Goal: Information Seeking & Learning: Learn about a topic

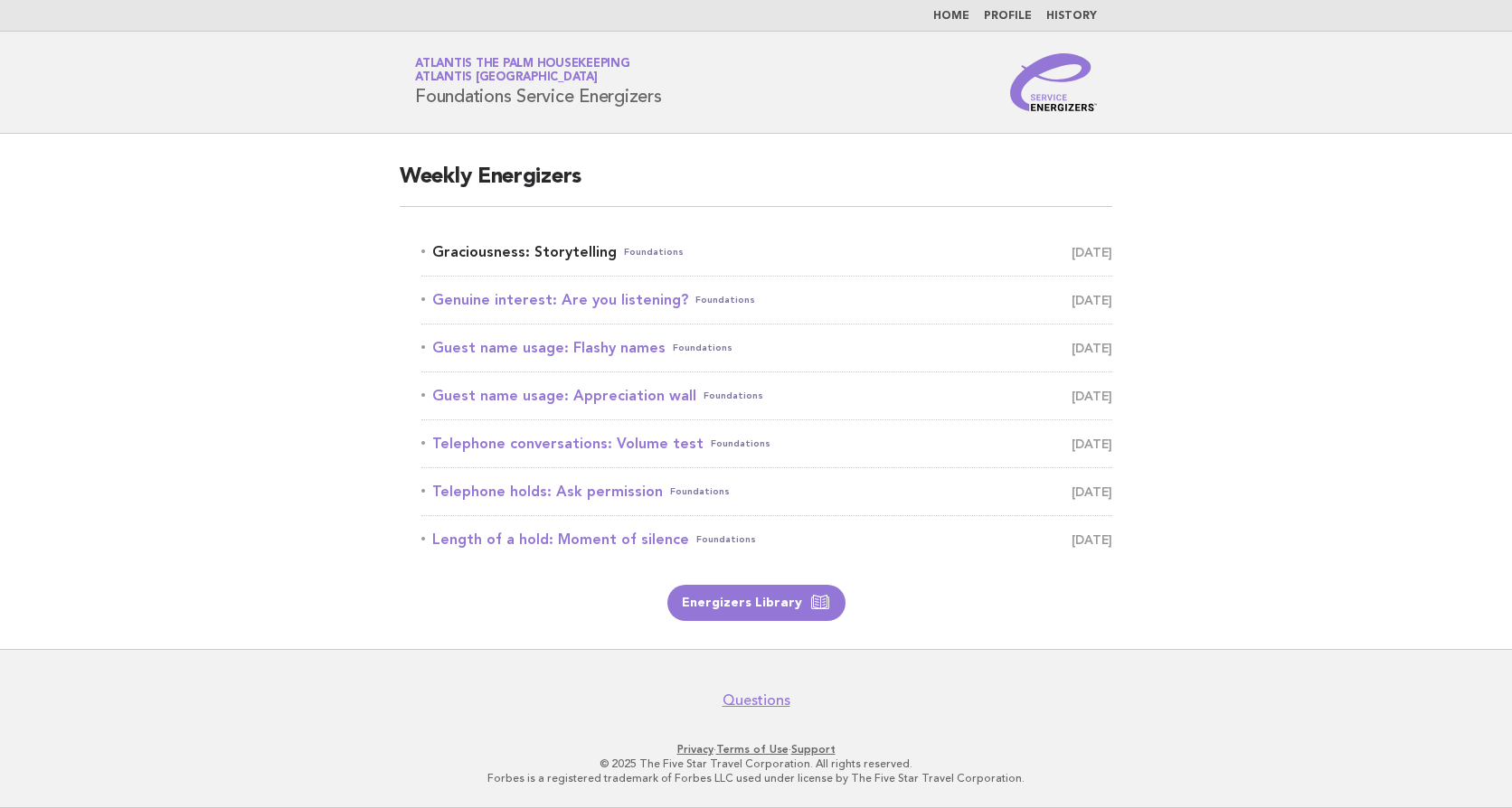
click at [497, 256] on link "Graciousness: Storytelling Foundations August 15" at bounding box center [767, 252] width 691 height 25
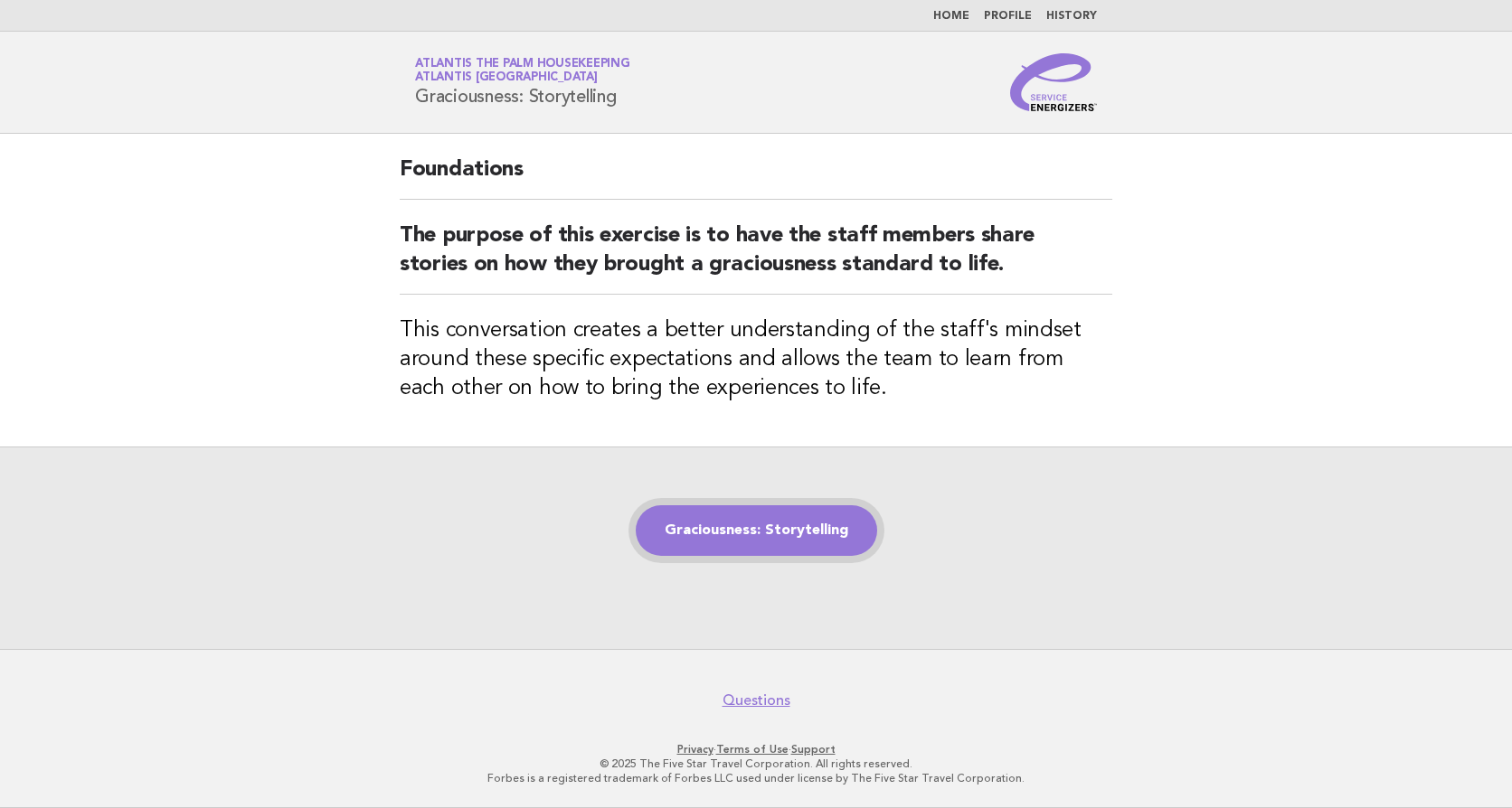
click at [779, 525] on link "Graciousness: Storytelling" at bounding box center [756, 531] width 242 height 51
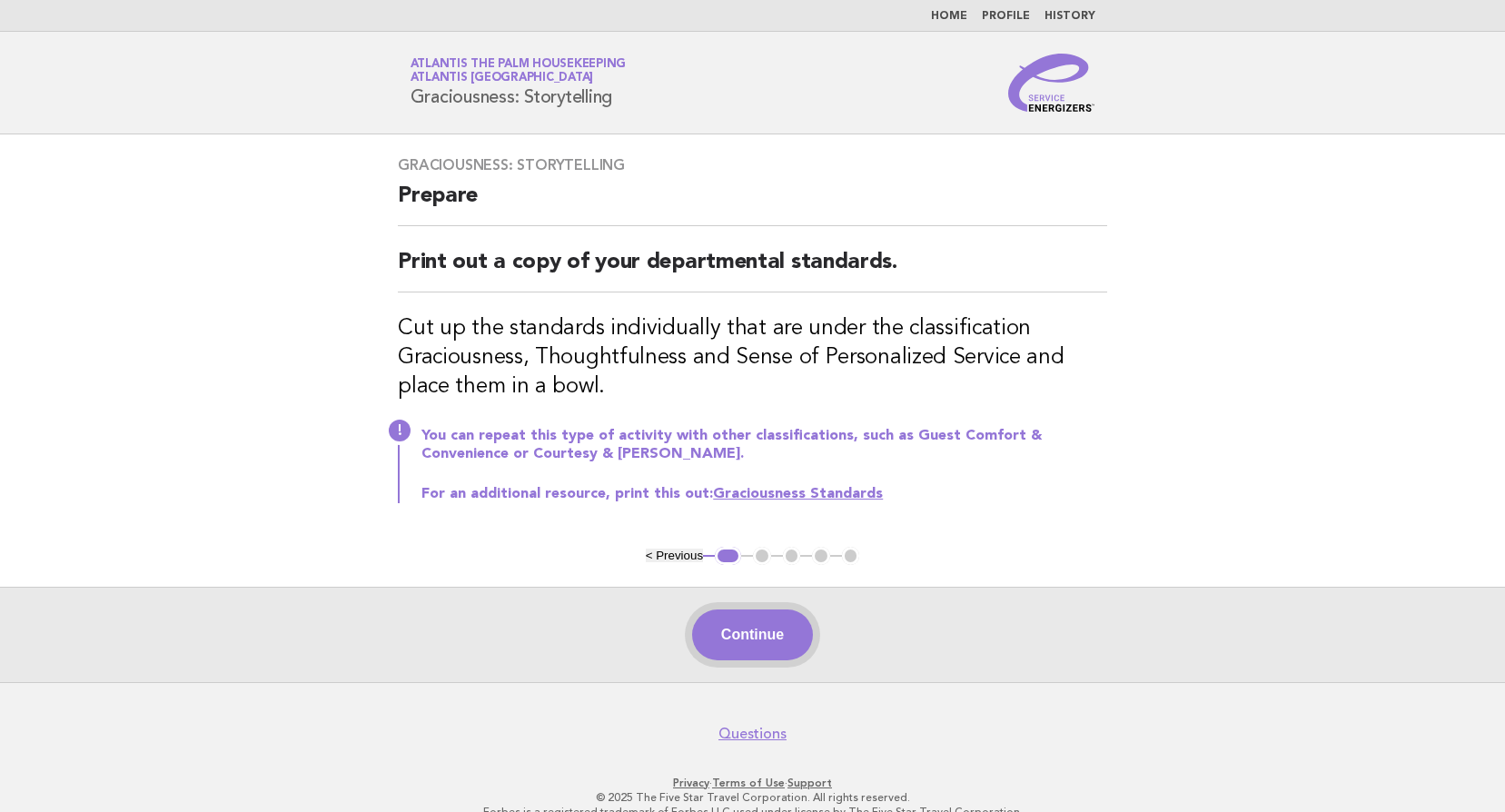
click at [771, 620] on button "Continue" at bounding box center [752, 635] width 121 height 51
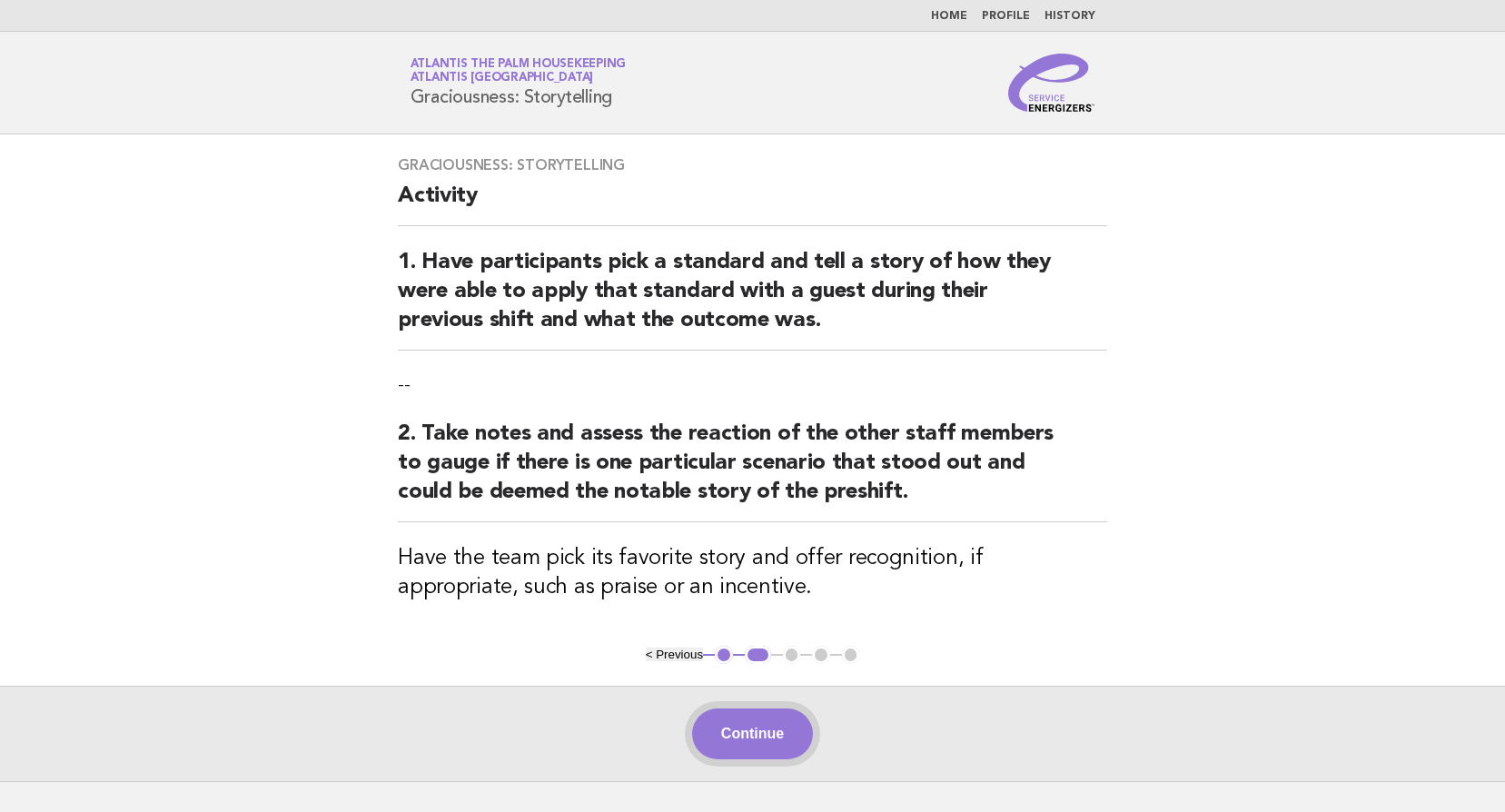
click at [736, 742] on button "Continue" at bounding box center [752, 734] width 121 height 51
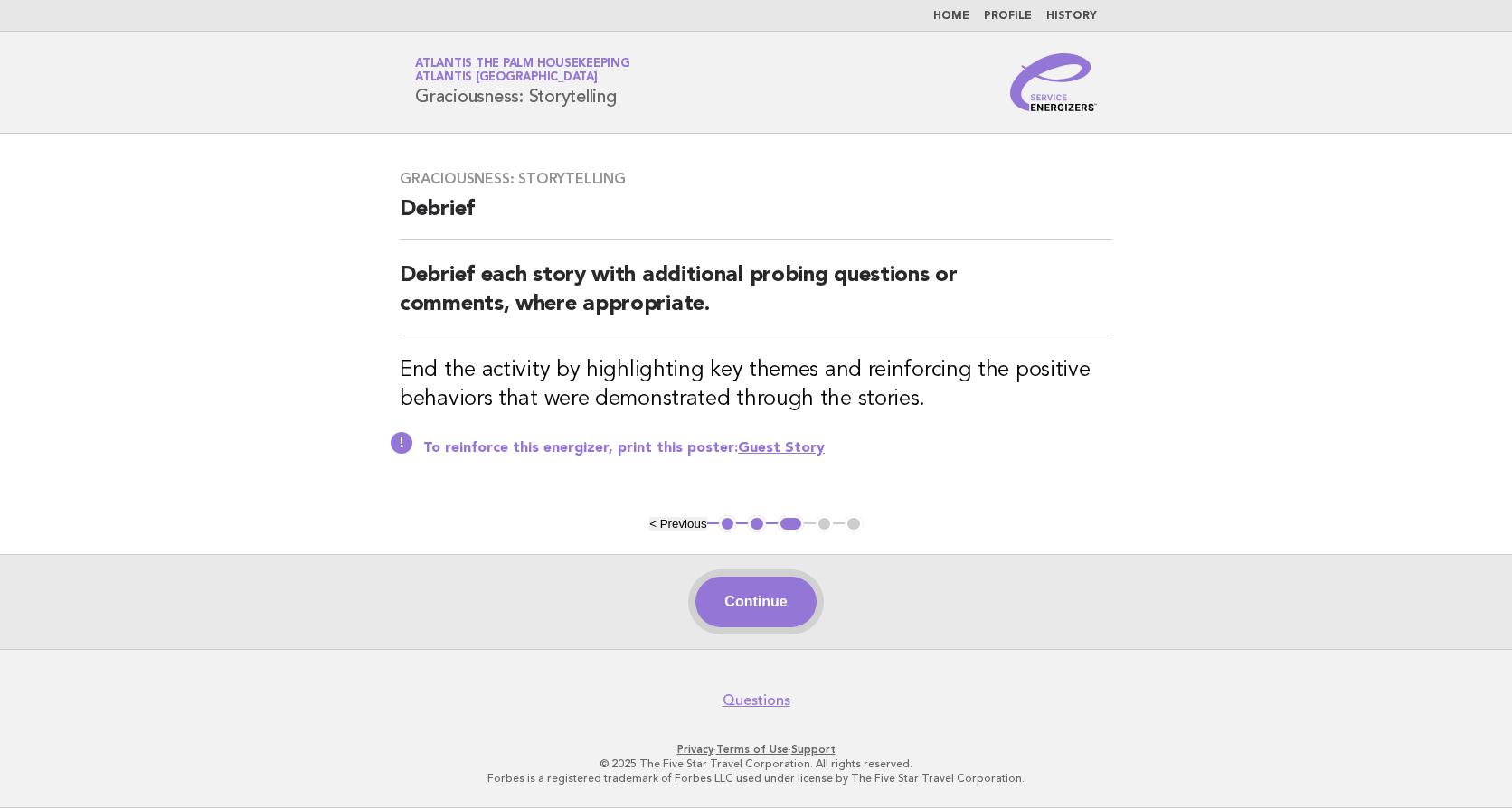
click at [788, 602] on button "Continue" at bounding box center [756, 603] width 120 height 51
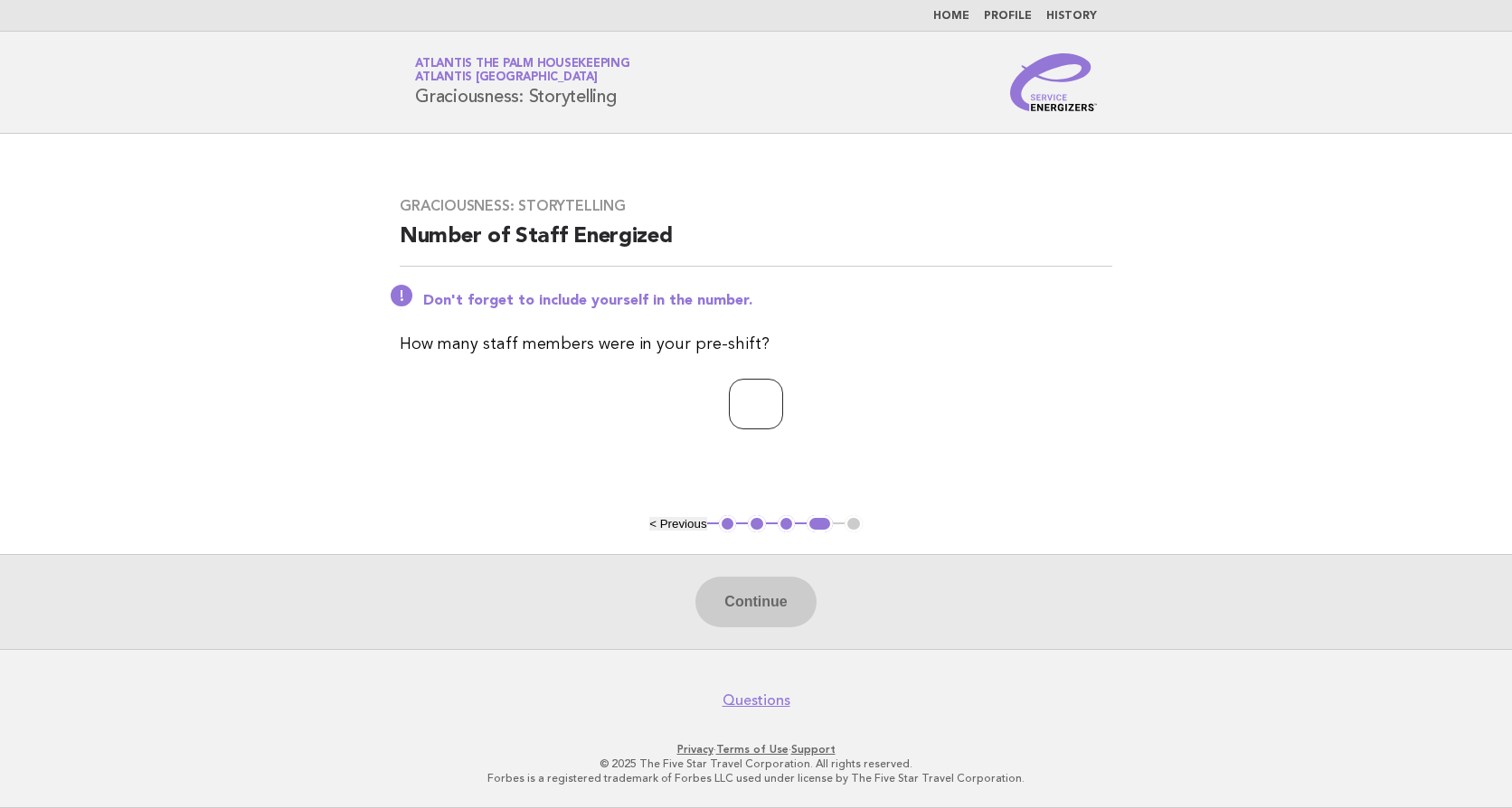
click at [751, 400] on input "number" at bounding box center [756, 404] width 54 height 51
type input "**"
click at [762, 615] on button "Continue" at bounding box center [756, 603] width 120 height 51
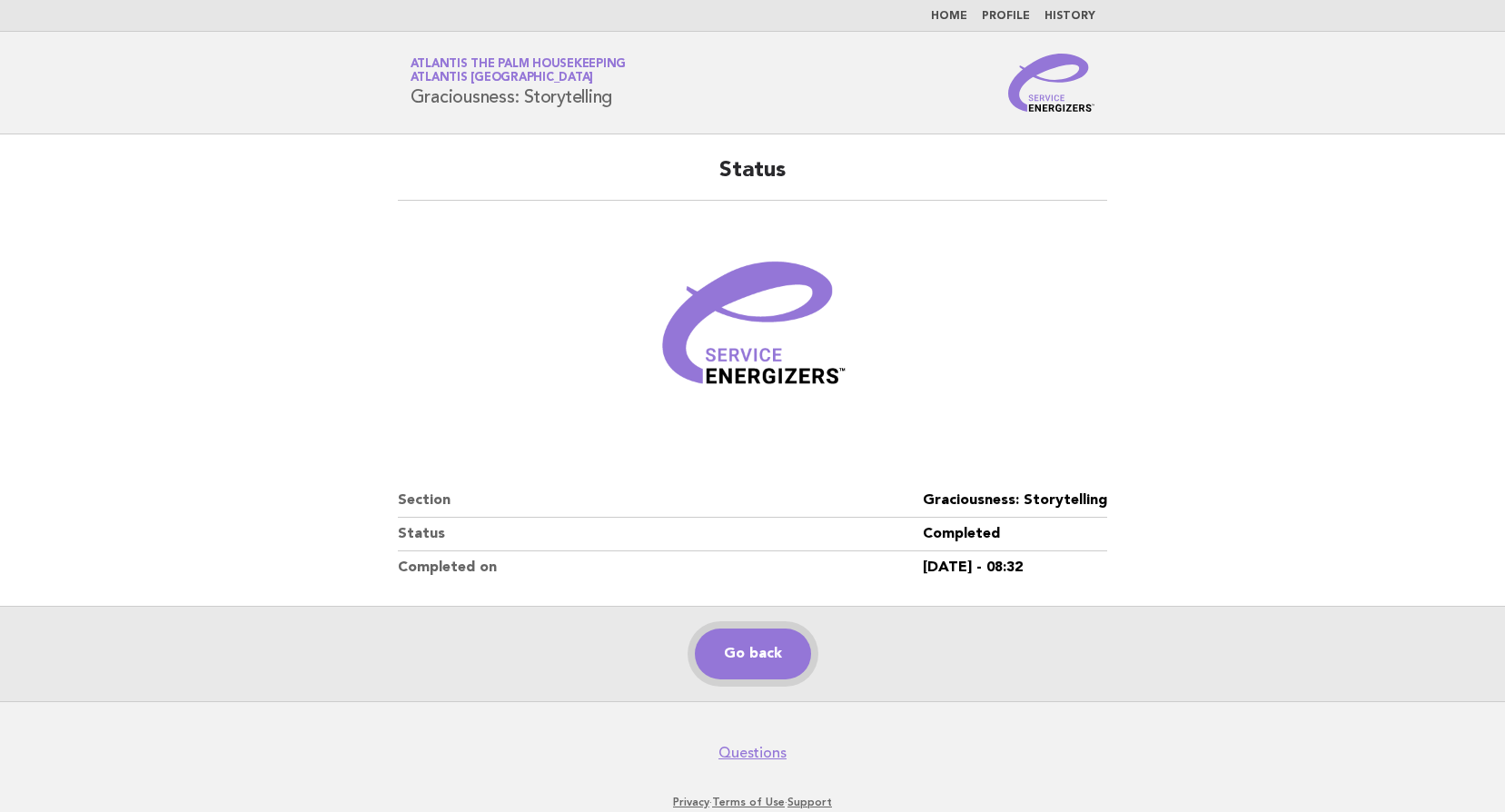
click at [744, 651] on link "Go back" at bounding box center [753, 654] width 116 height 51
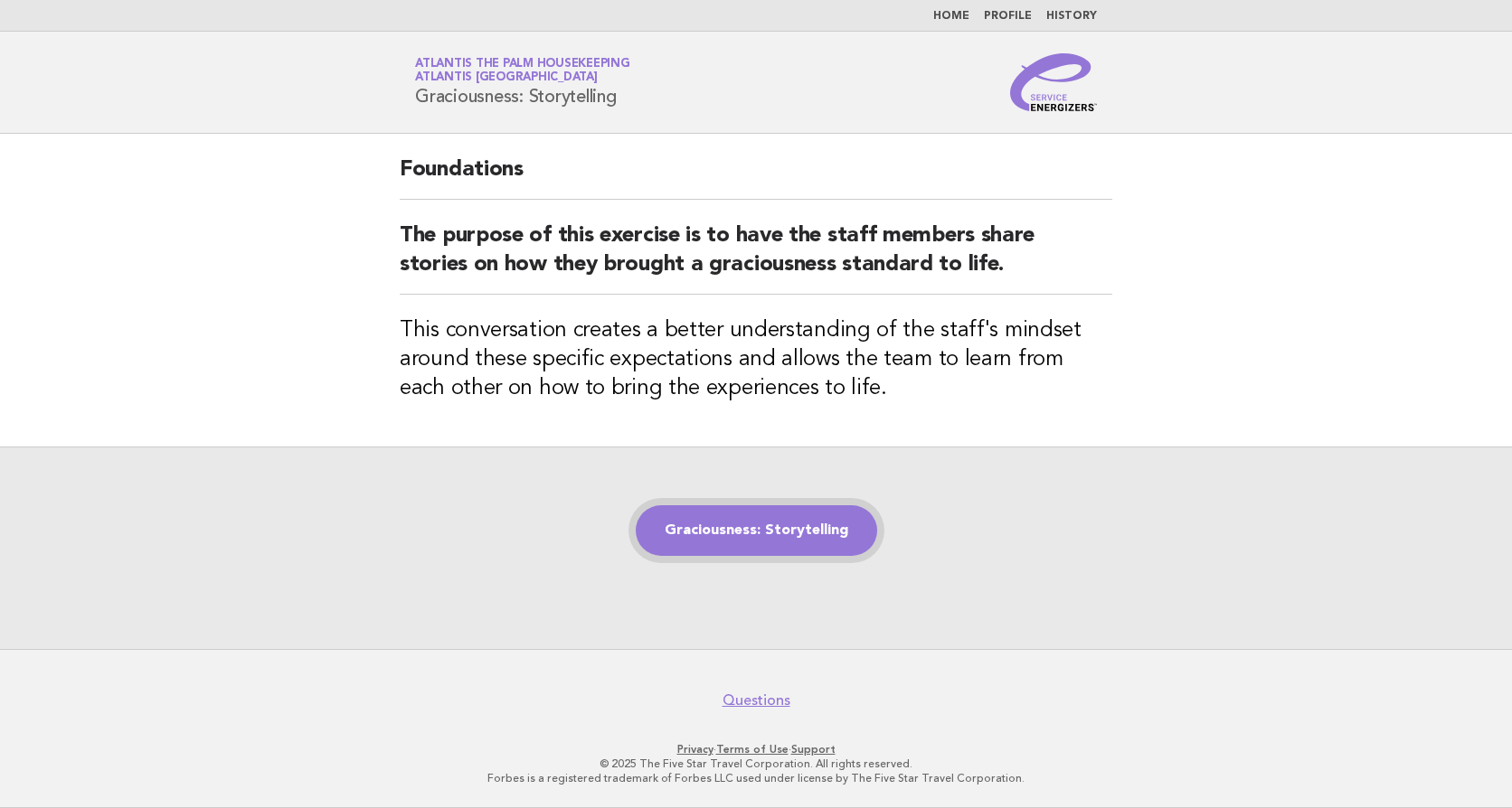
click at [764, 544] on link "Graciousness: Storytelling" at bounding box center [756, 531] width 242 height 51
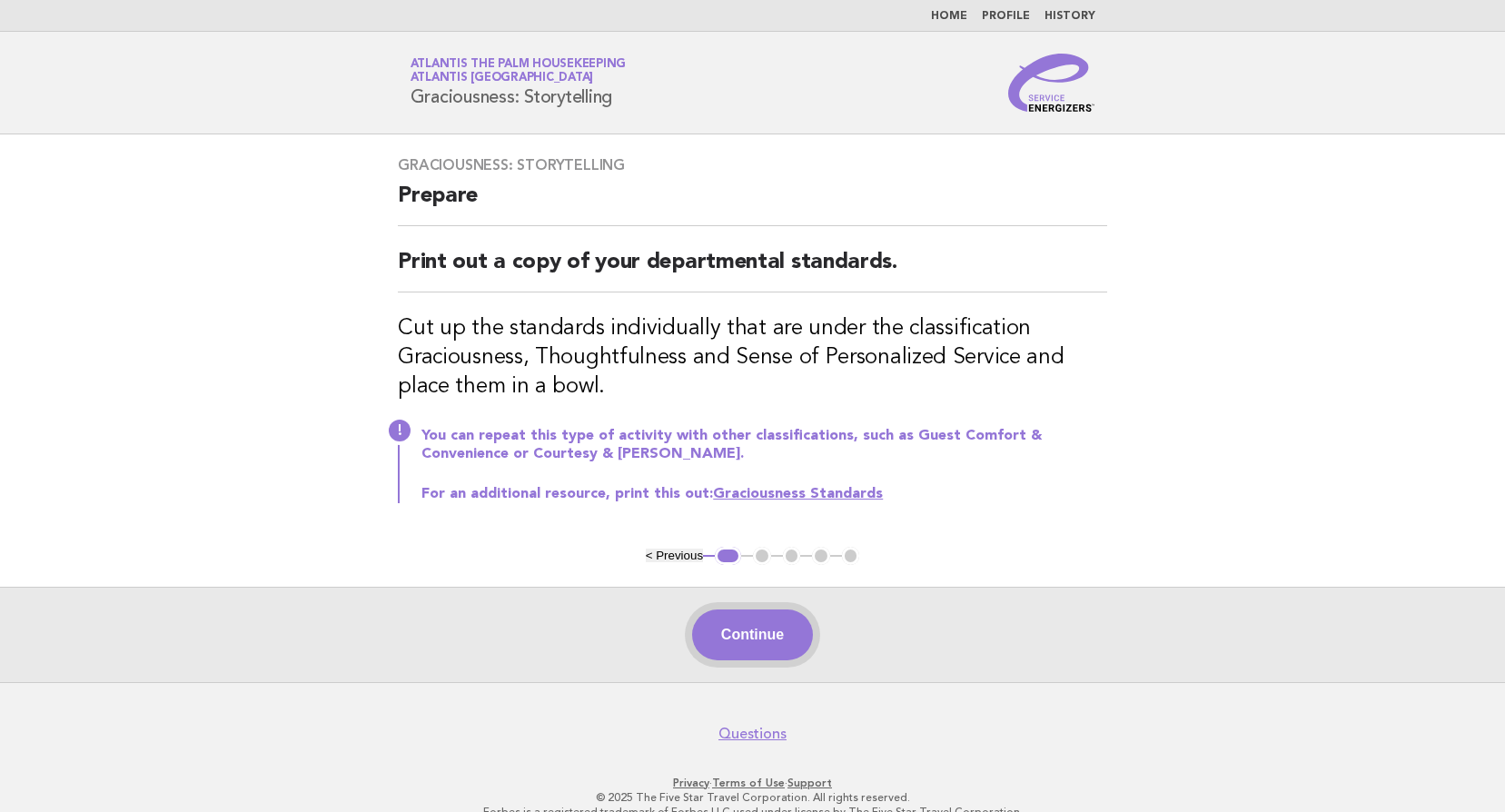
click at [735, 636] on button "Continue" at bounding box center [752, 635] width 121 height 51
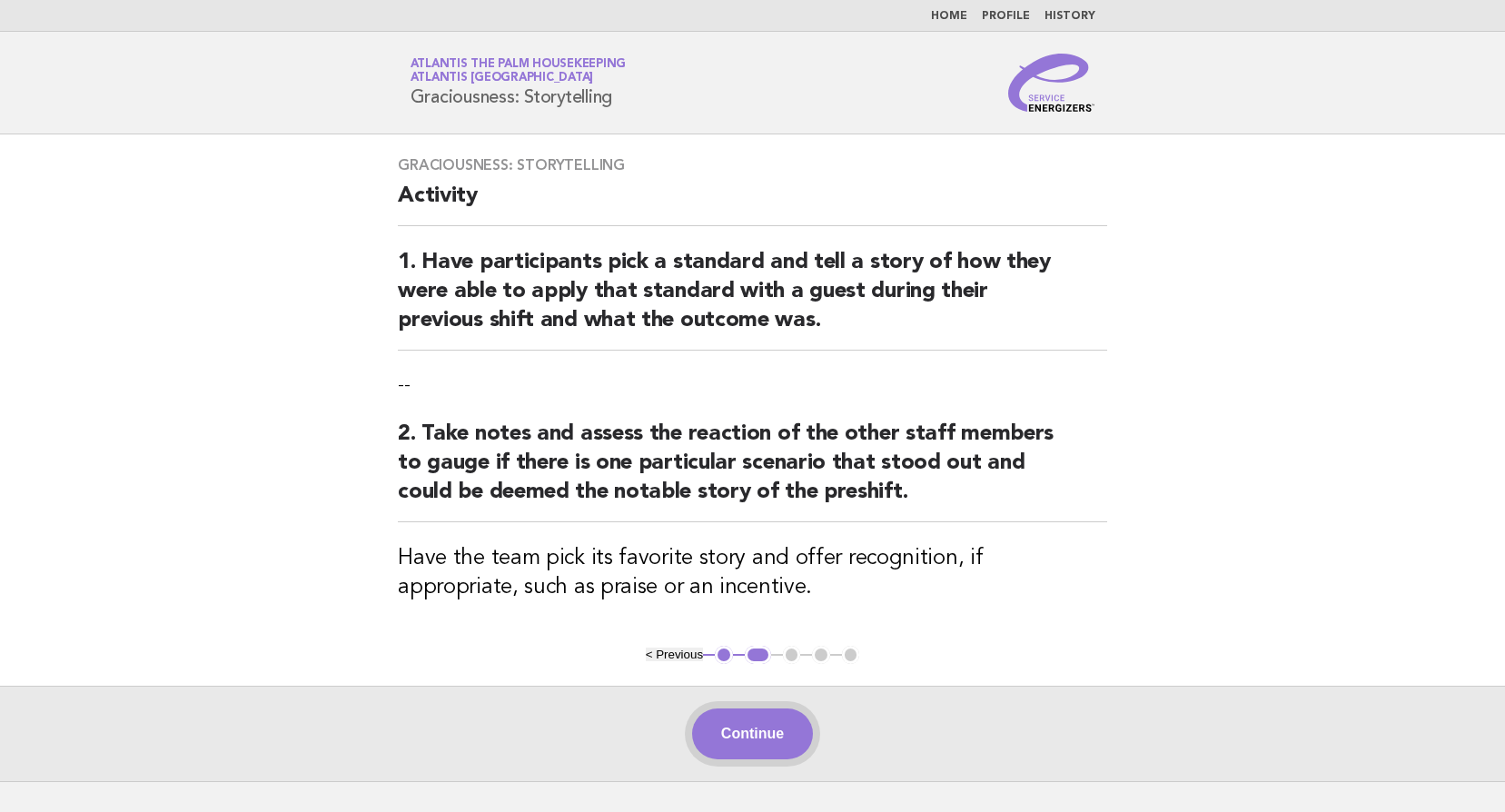
click at [760, 748] on button "Continue" at bounding box center [752, 734] width 121 height 51
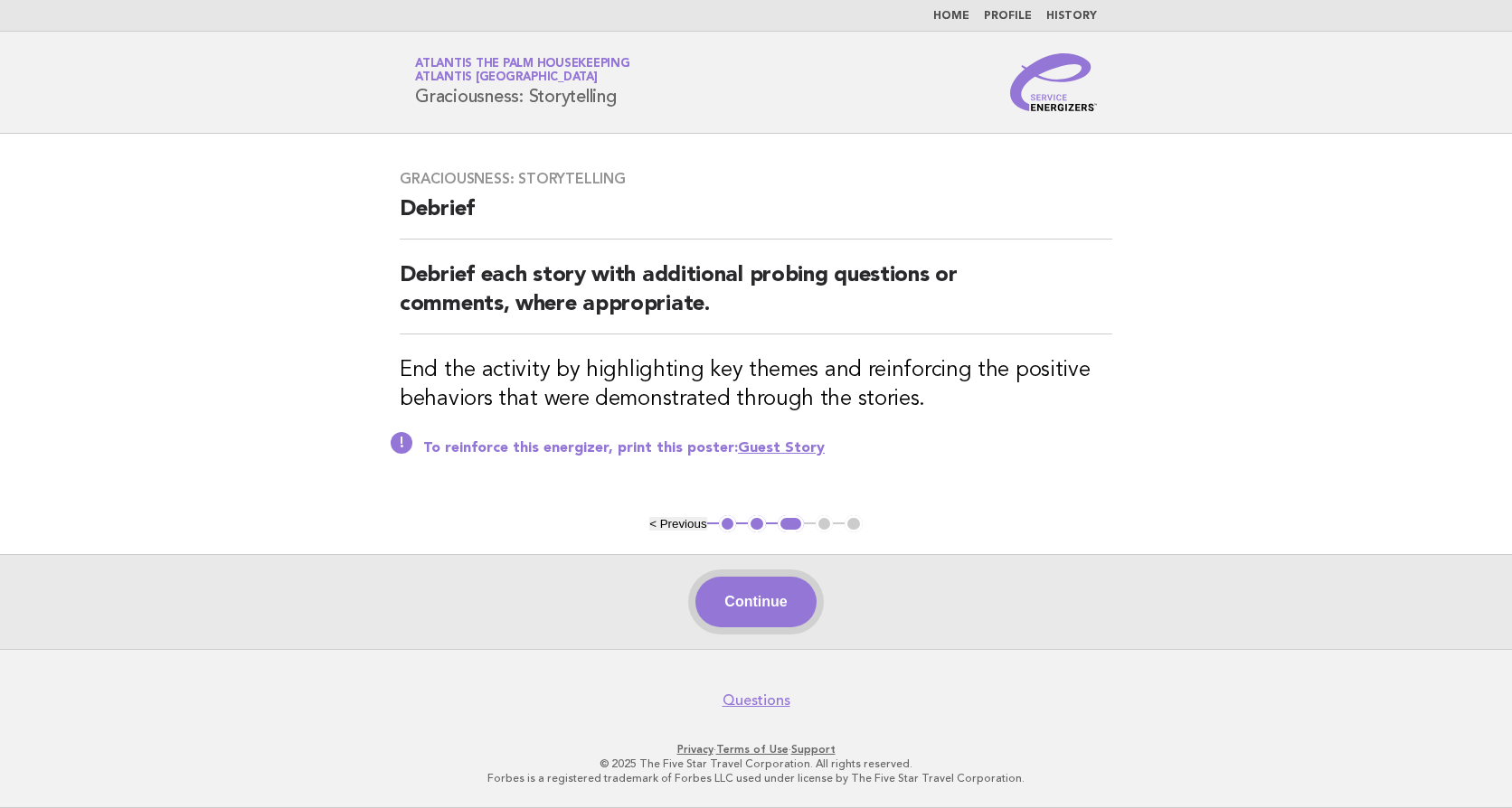
click at [754, 607] on button "Continue" at bounding box center [756, 603] width 120 height 51
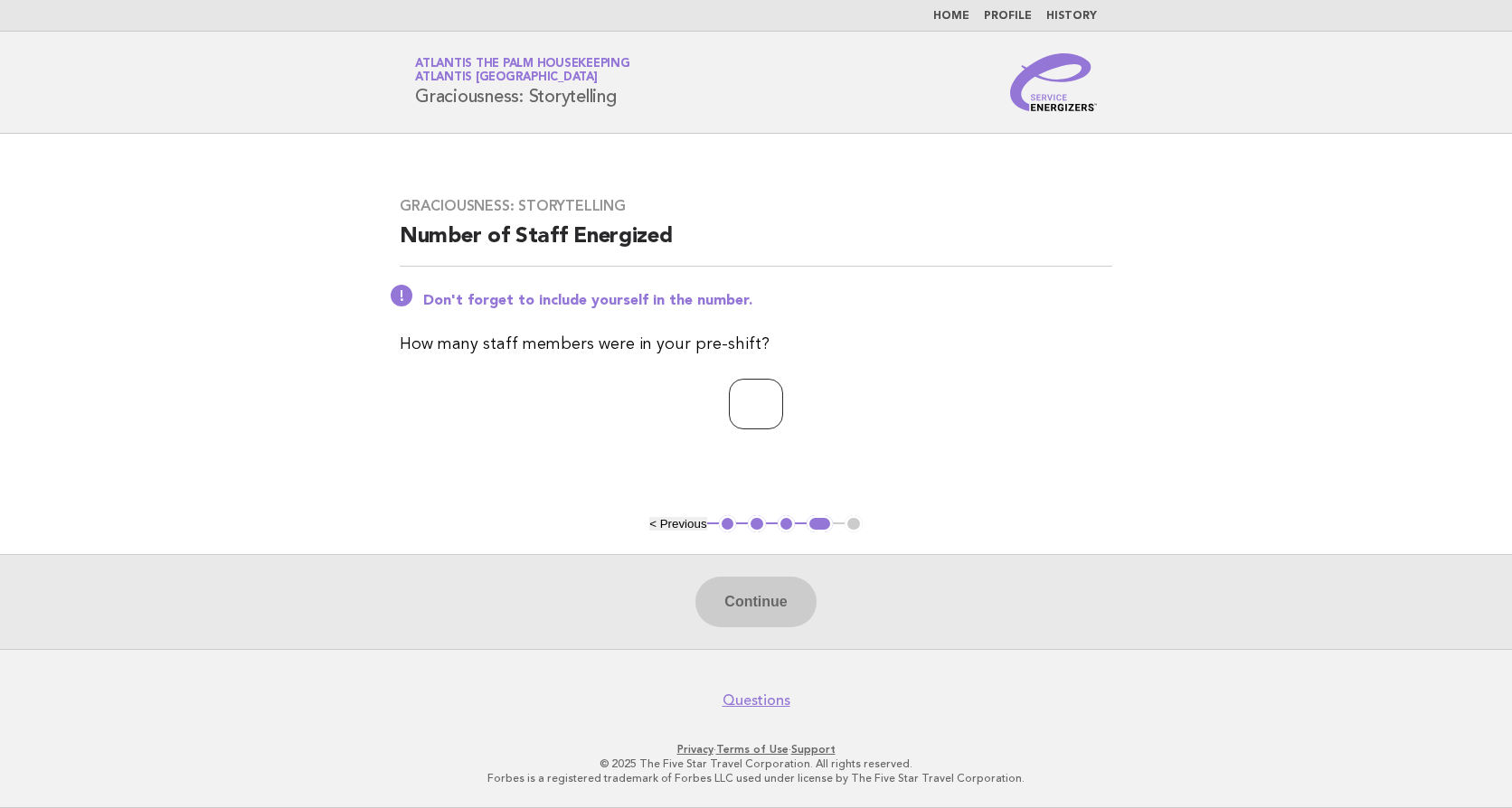
click at [747, 411] on input "number" at bounding box center [756, 404] width 54 height 51
type input "**"
click at [758, 602] on button "Continue" at bounding box center [756, 603] width 120 height 51
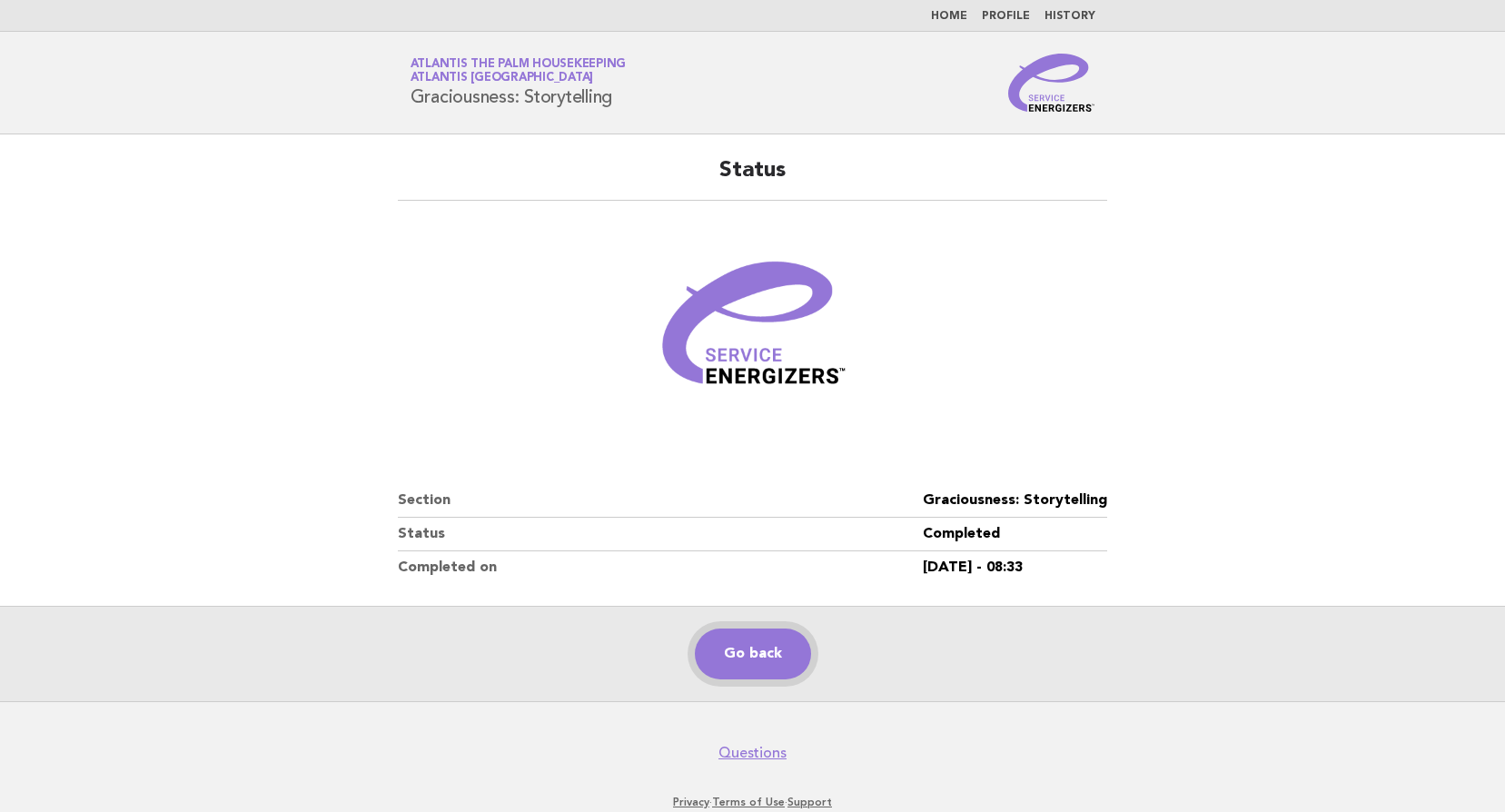
click at [758, 669] on link "Go back" at bounding box center [753, 654] width 116 height 51
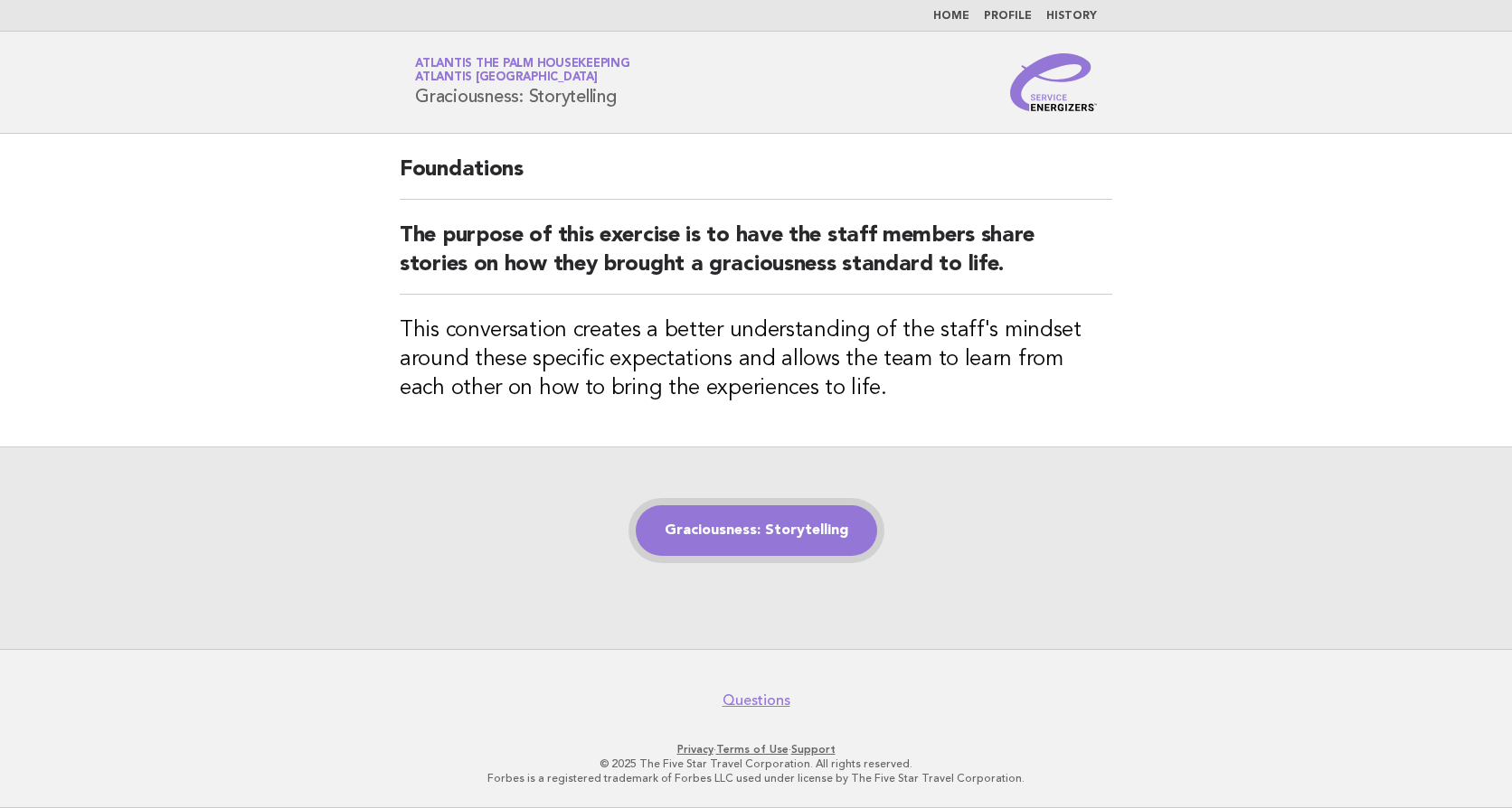
click at [803, 539] on link "Graciousness: Storytelling" at bounding box center [756, 531] width 242 height 51
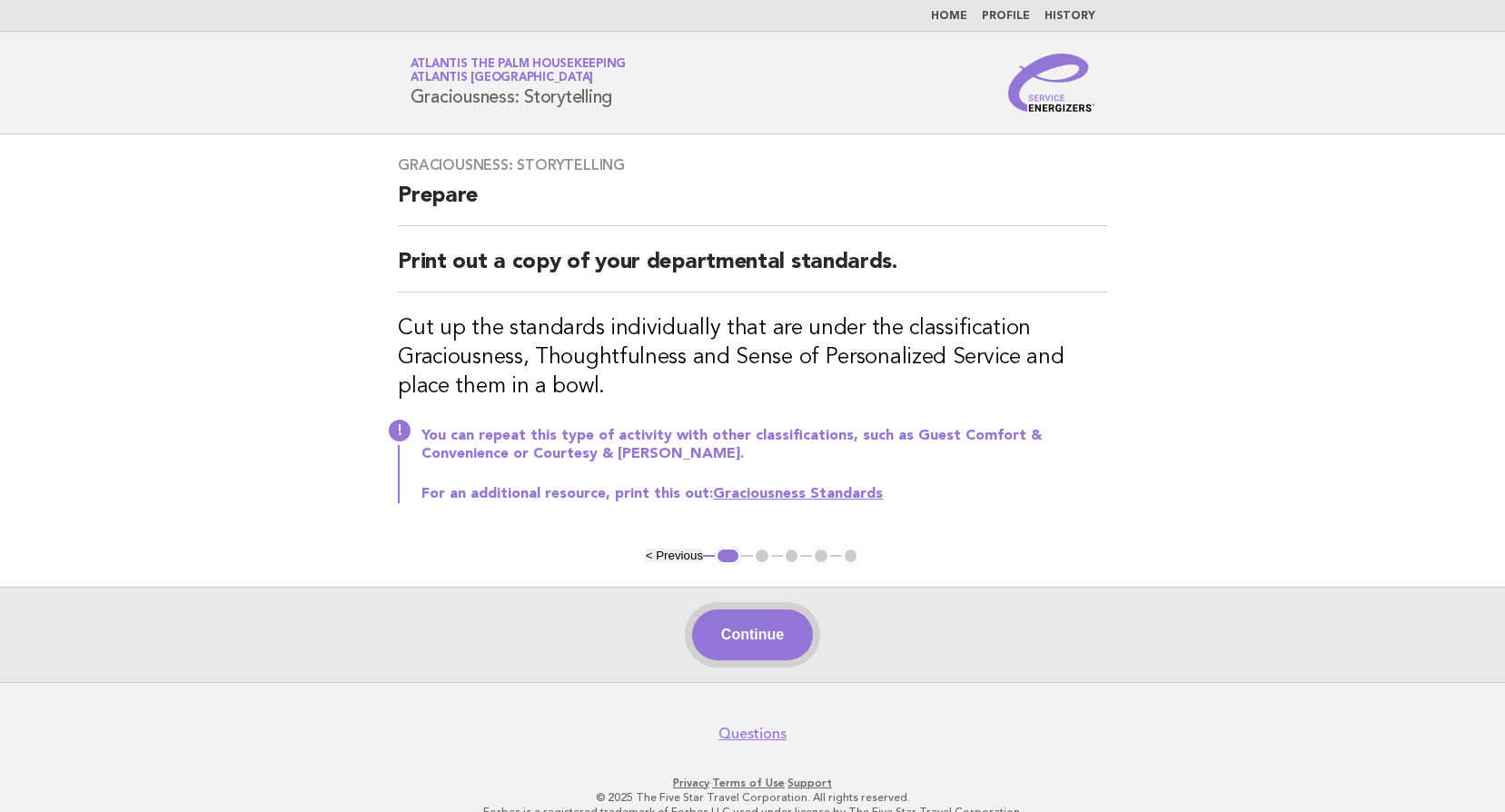
click at [779, 628] on button "Continue" at bounding box center [752, 635] width 121 height 51
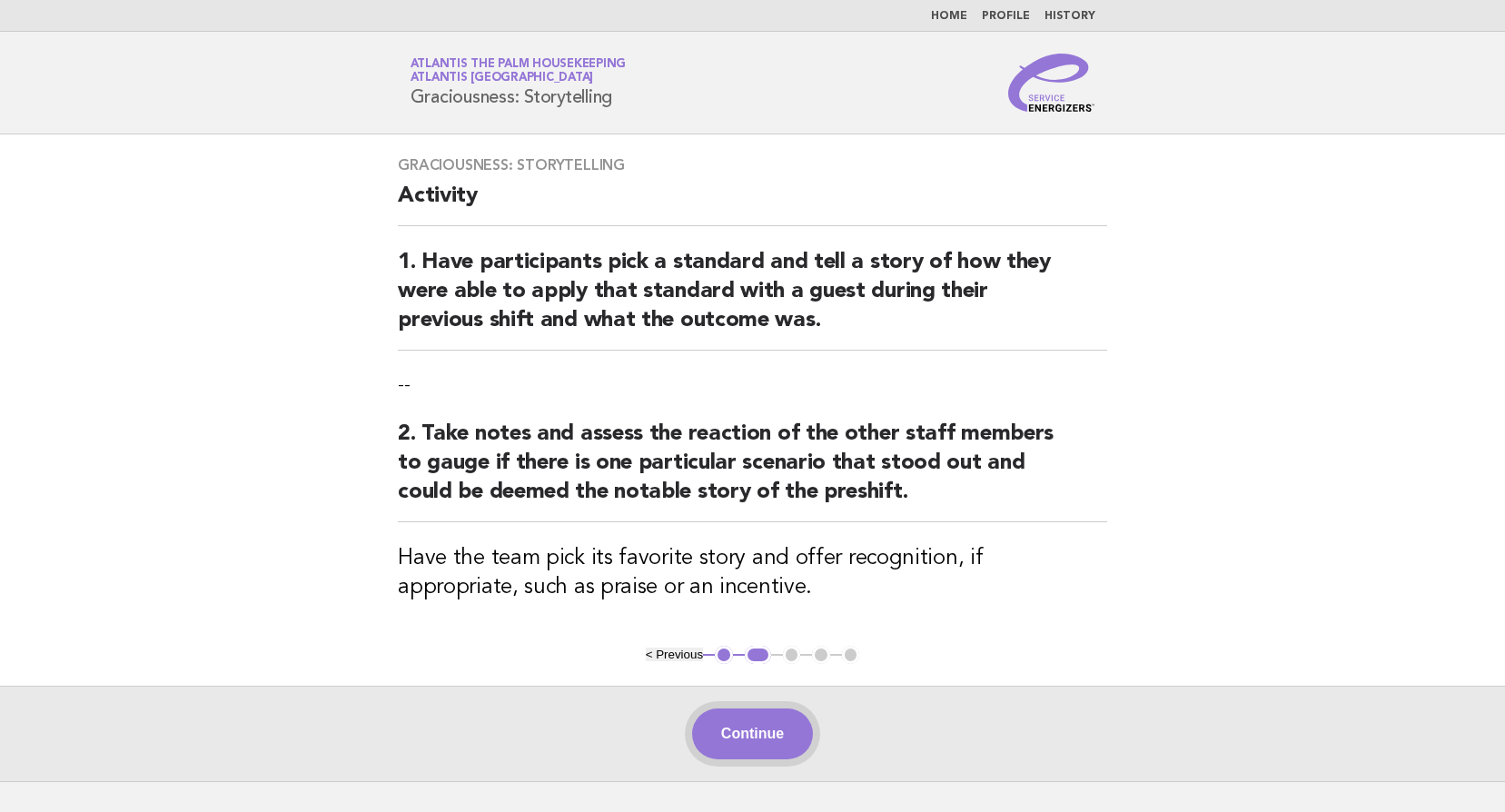
click at [773, 725] on button "Continue" at bounding box center [752, 734] width 121 height 51
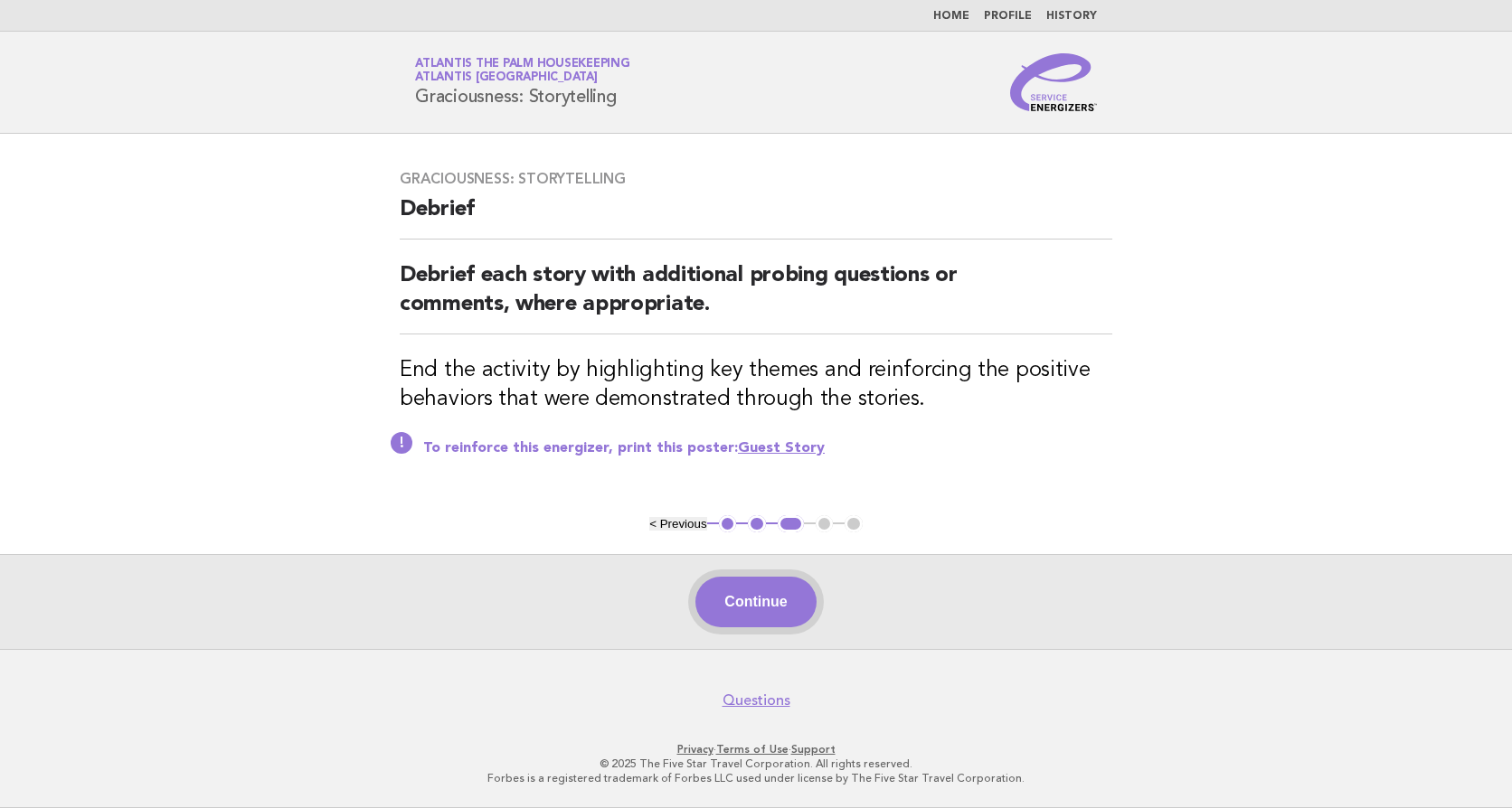
click at [741, 598] on button "Continue" at bounding box center [756, 603] width 120 height 51
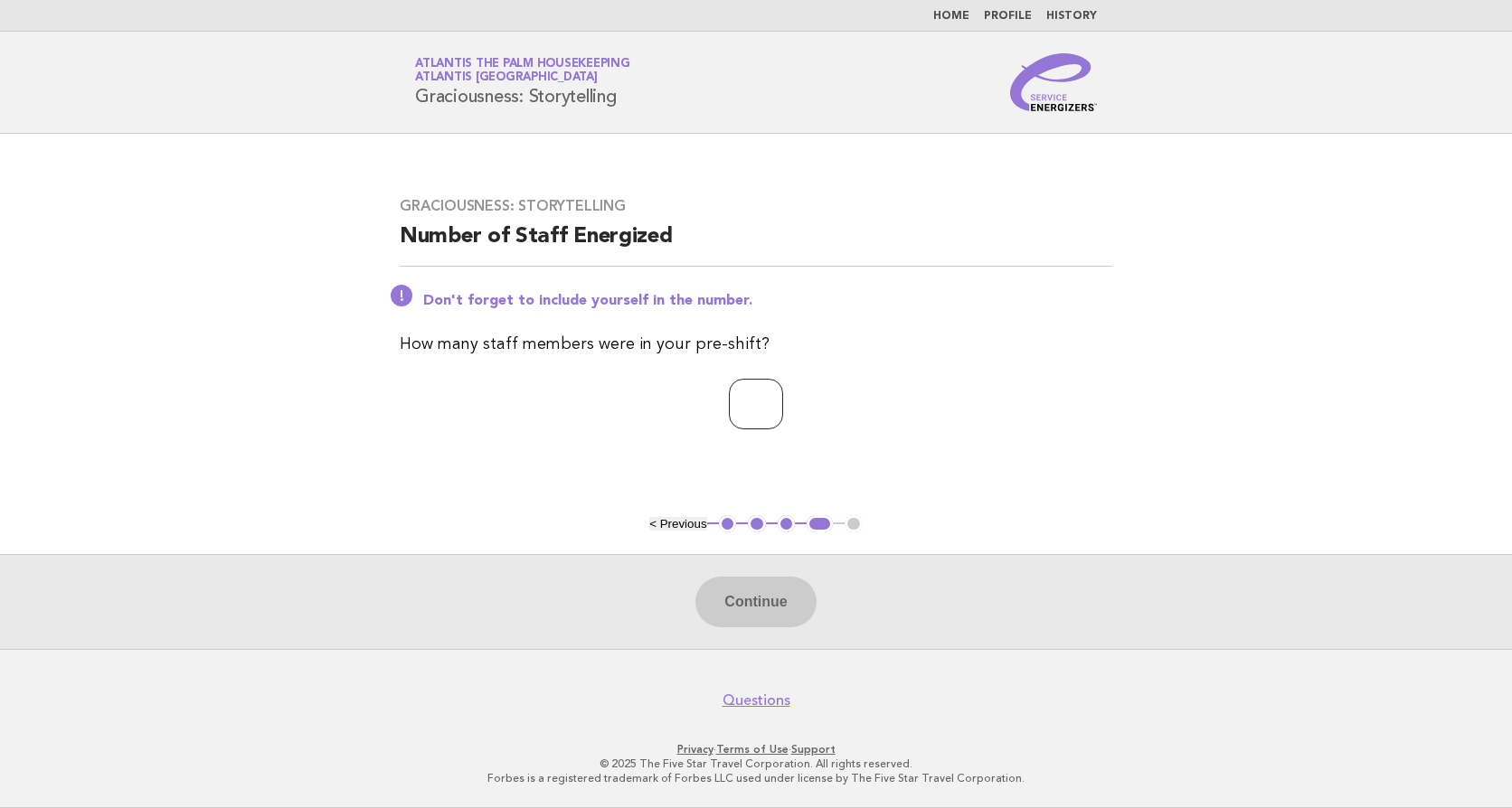
click at [745, 409] on input "number" at bounding box center [756, 404] width 54 height 51
type input "**"
click at [761, 618] on button "Continue" at bounding box center [756, 603] width 120 height 51
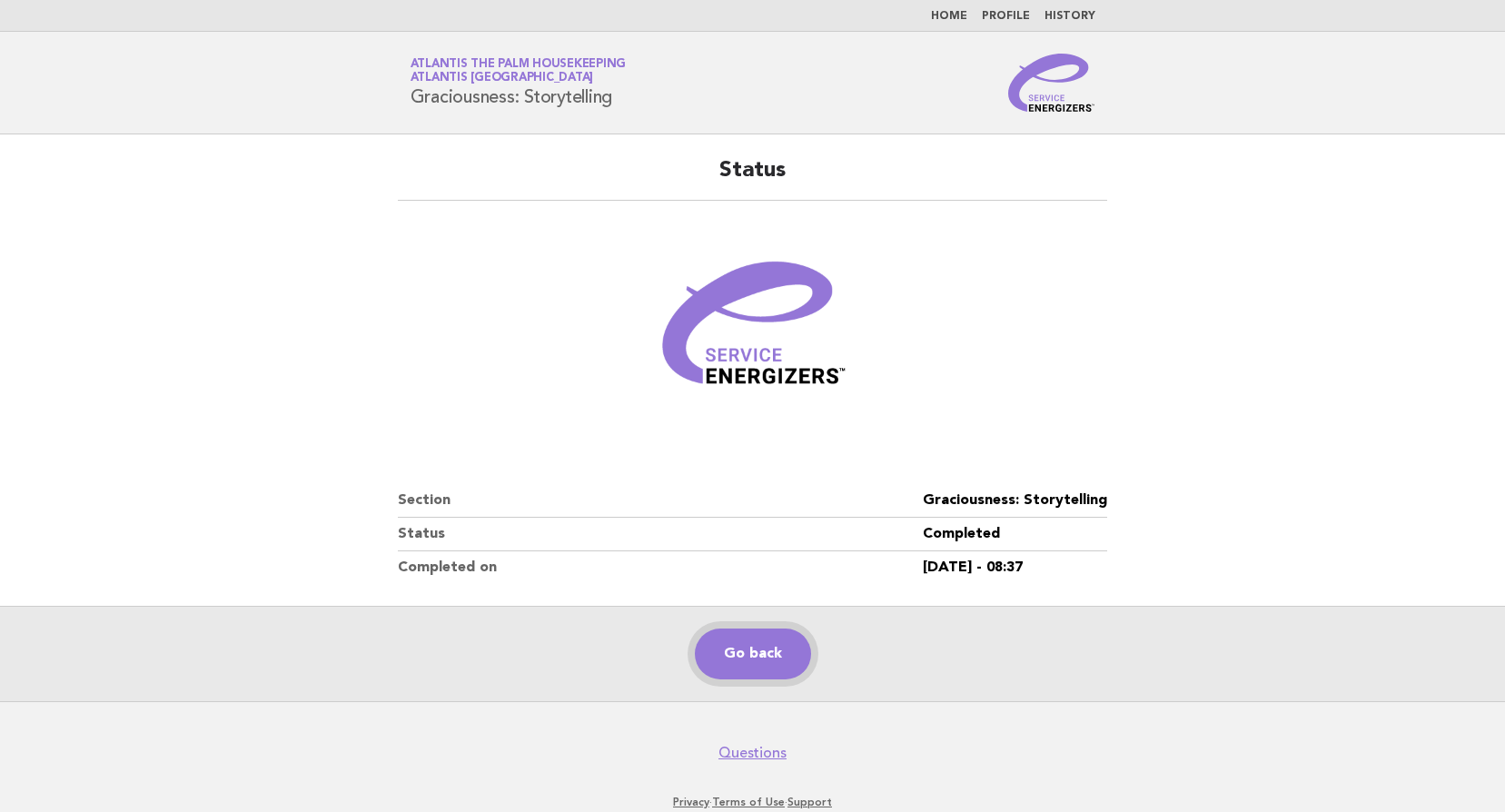
click at [746, 657] on link "Go back" at bounding box center [753, 654] width 116 height 51
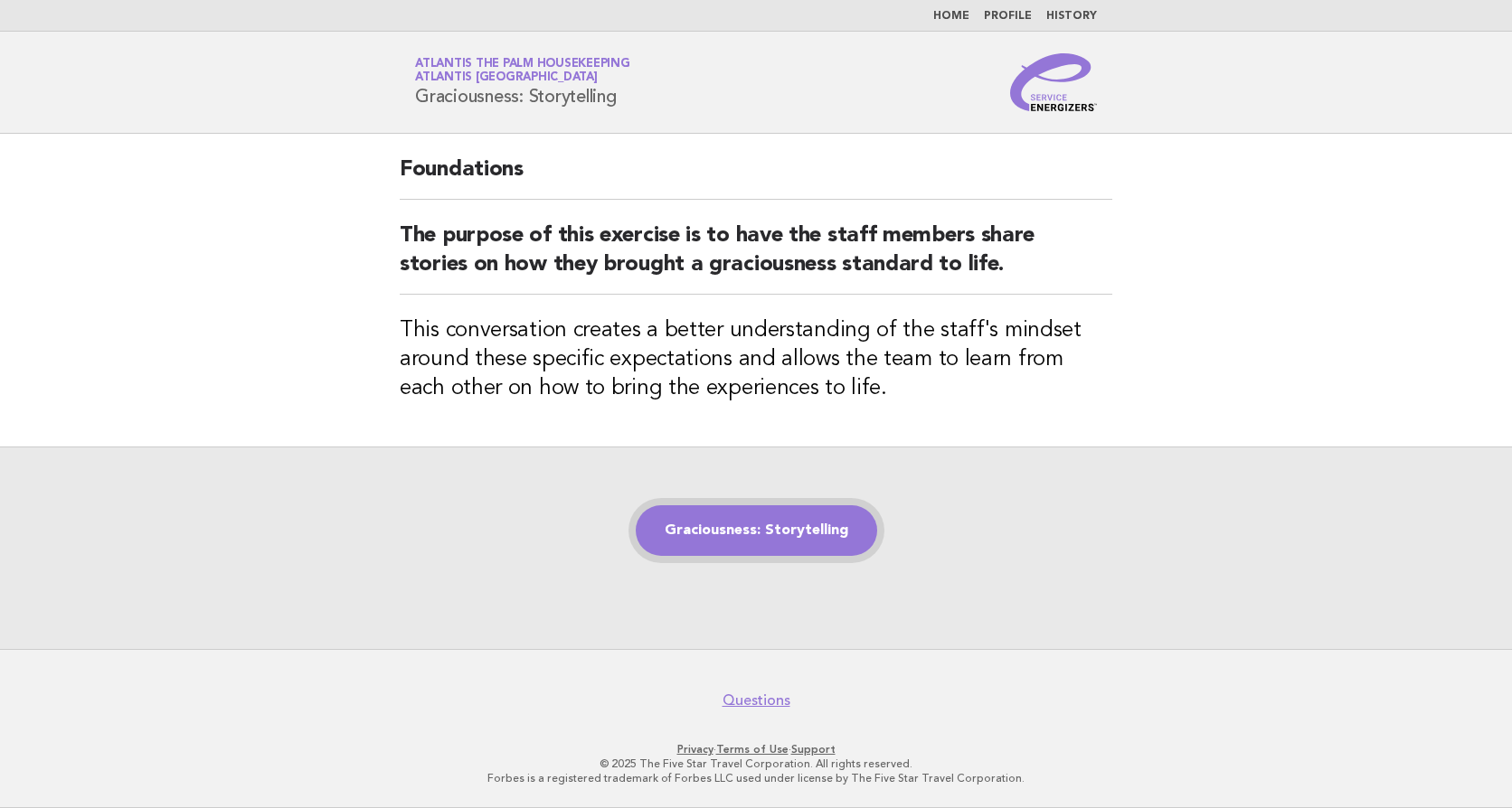
click at [744, 533] on link "Graciousness: Storytelling" at bounding box center [756, 531] width 242 height 51
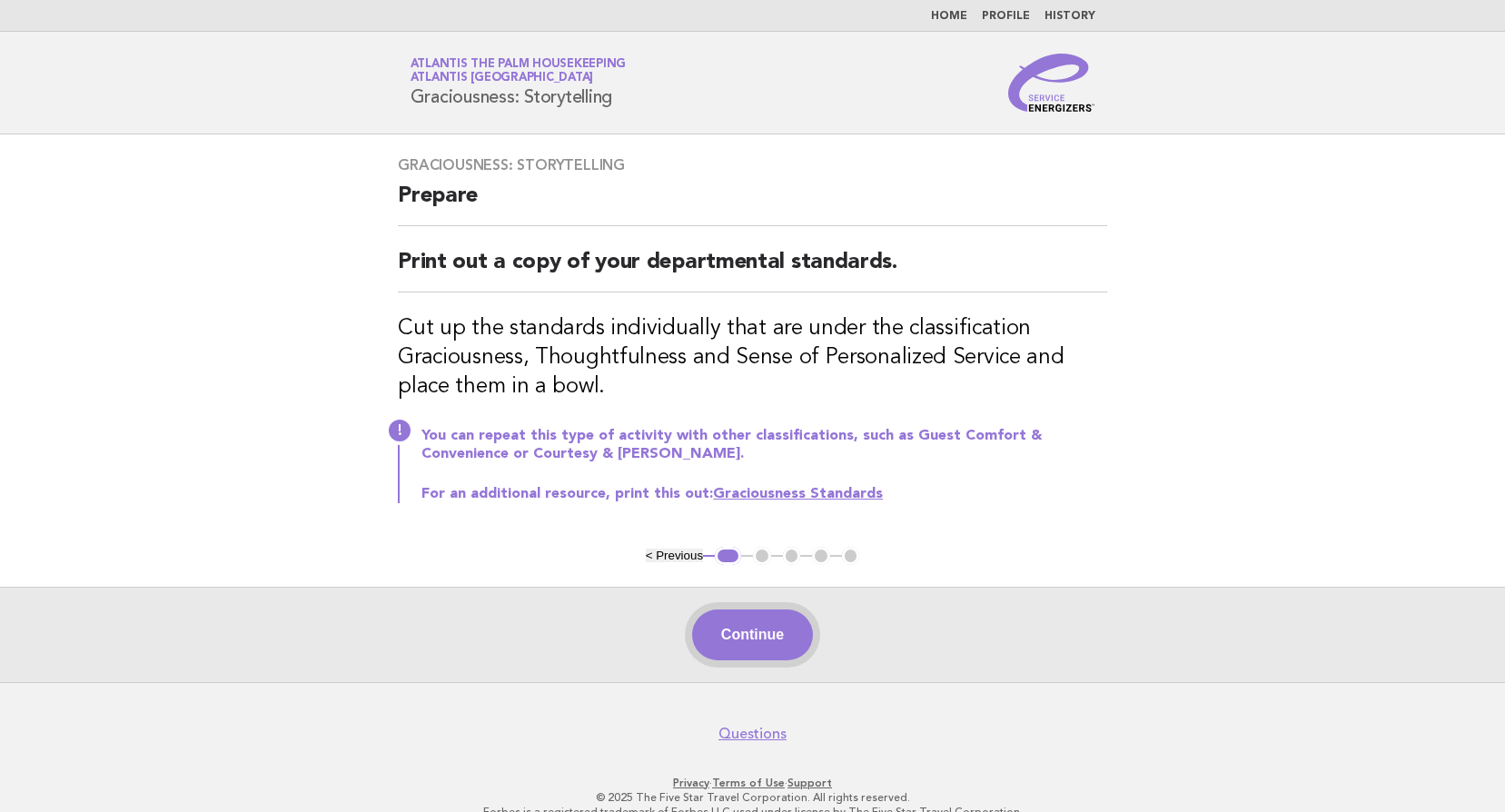
click at [779, 634] on button "Continue" at bounding box center [752, 635] width 121 height 51
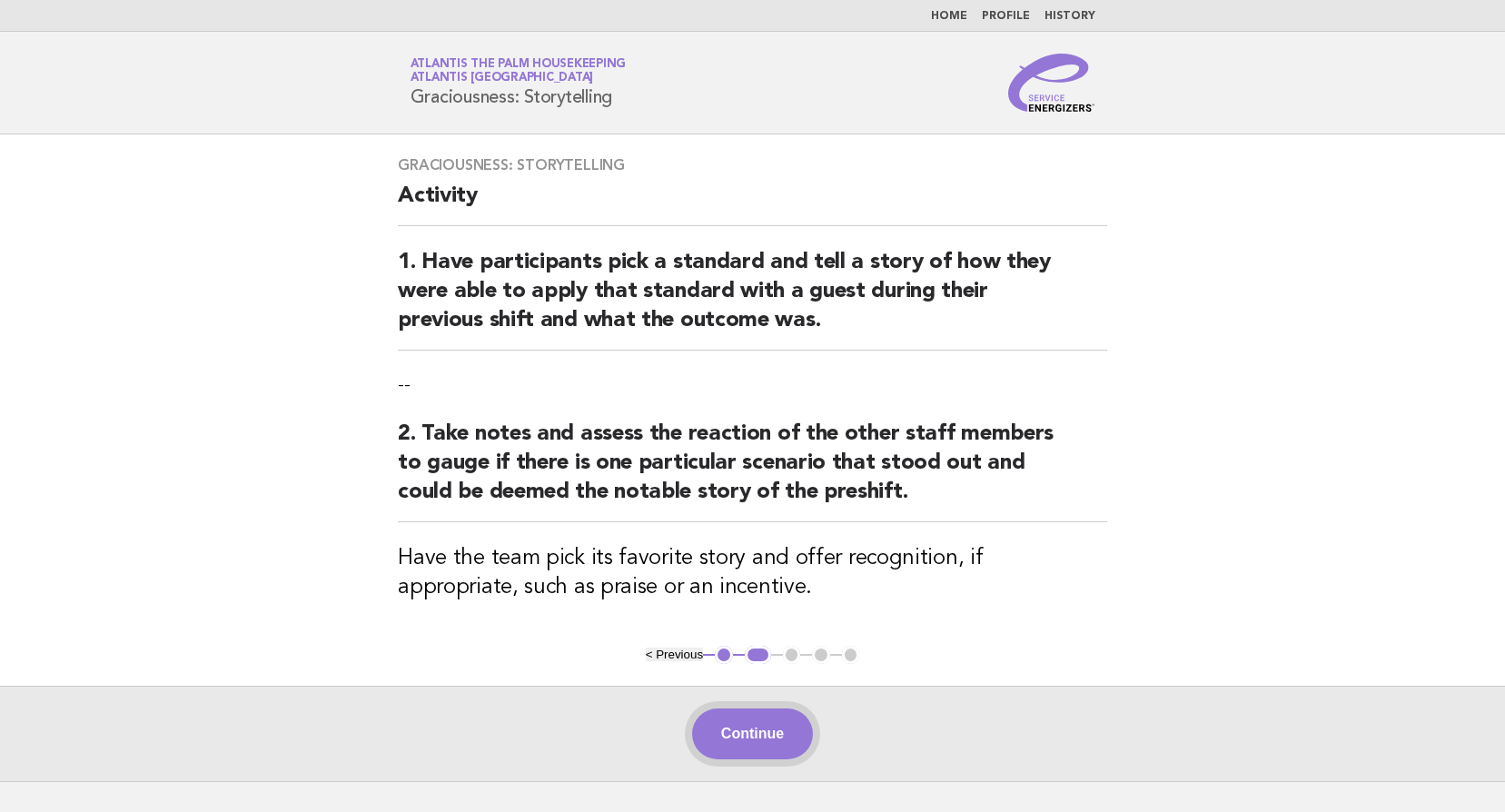
click at [743, 725] on button "Continue" at bounding box center [752, 734] width 121 height 51
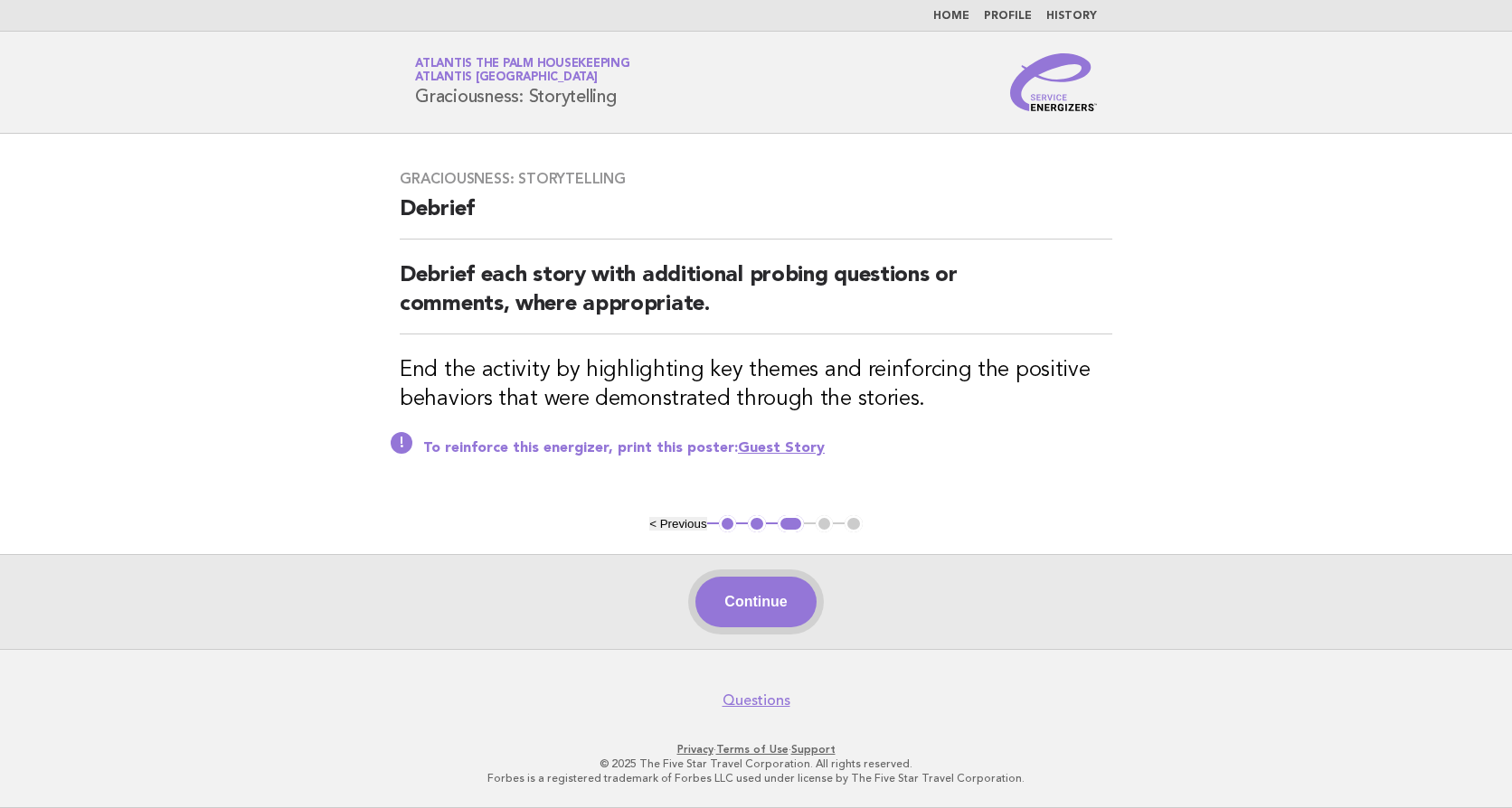
click at [770, 604] on button "Continue" at bounding box center [756, 603] width 120 height 51
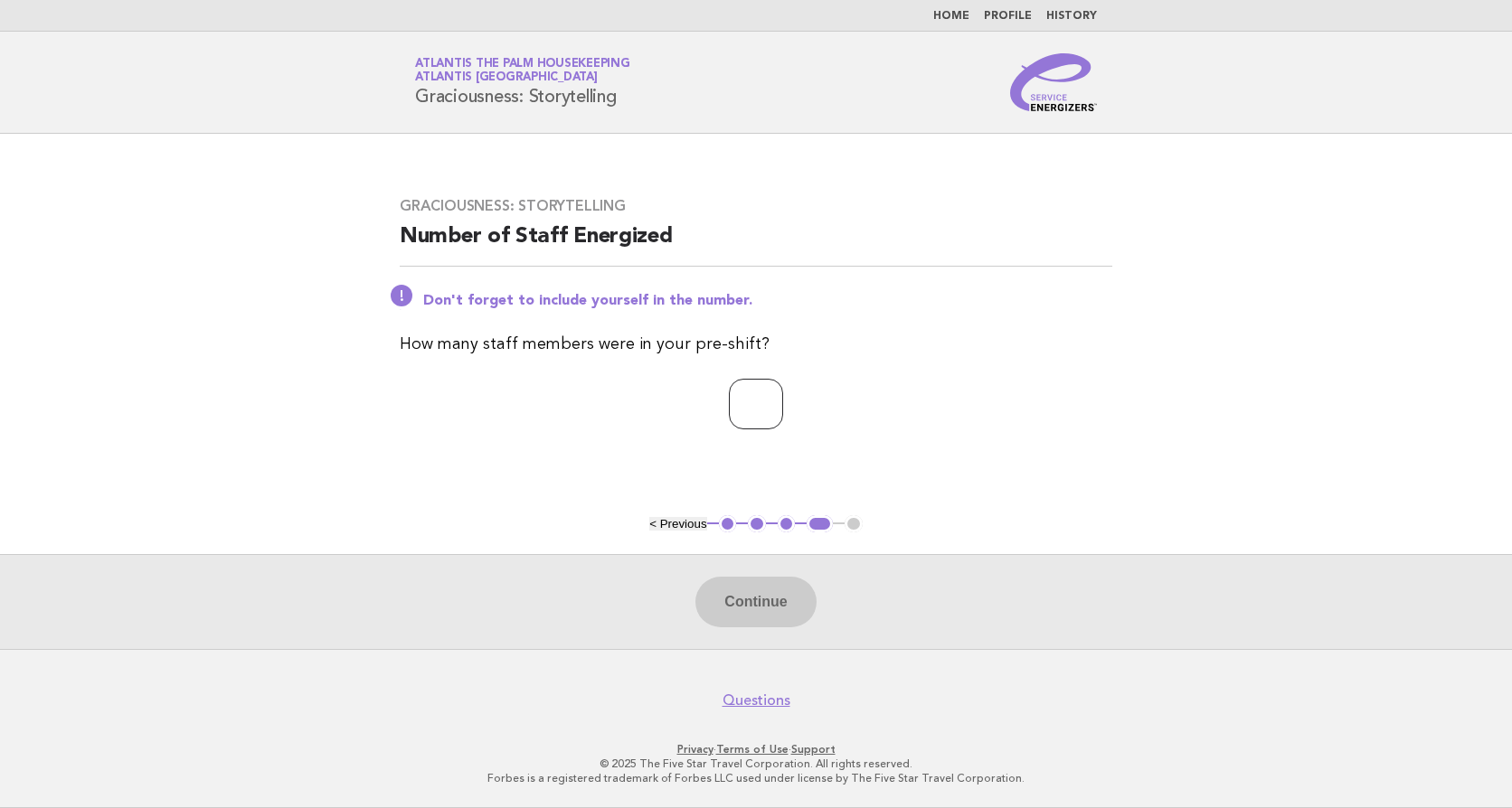
click at [729, 391] on input "number" at bounding box center [756, 404] width 54 height 51
type input "**"
click at [747, 613] on button "Continue" at bounding box center [756, 603] width 120 height 51
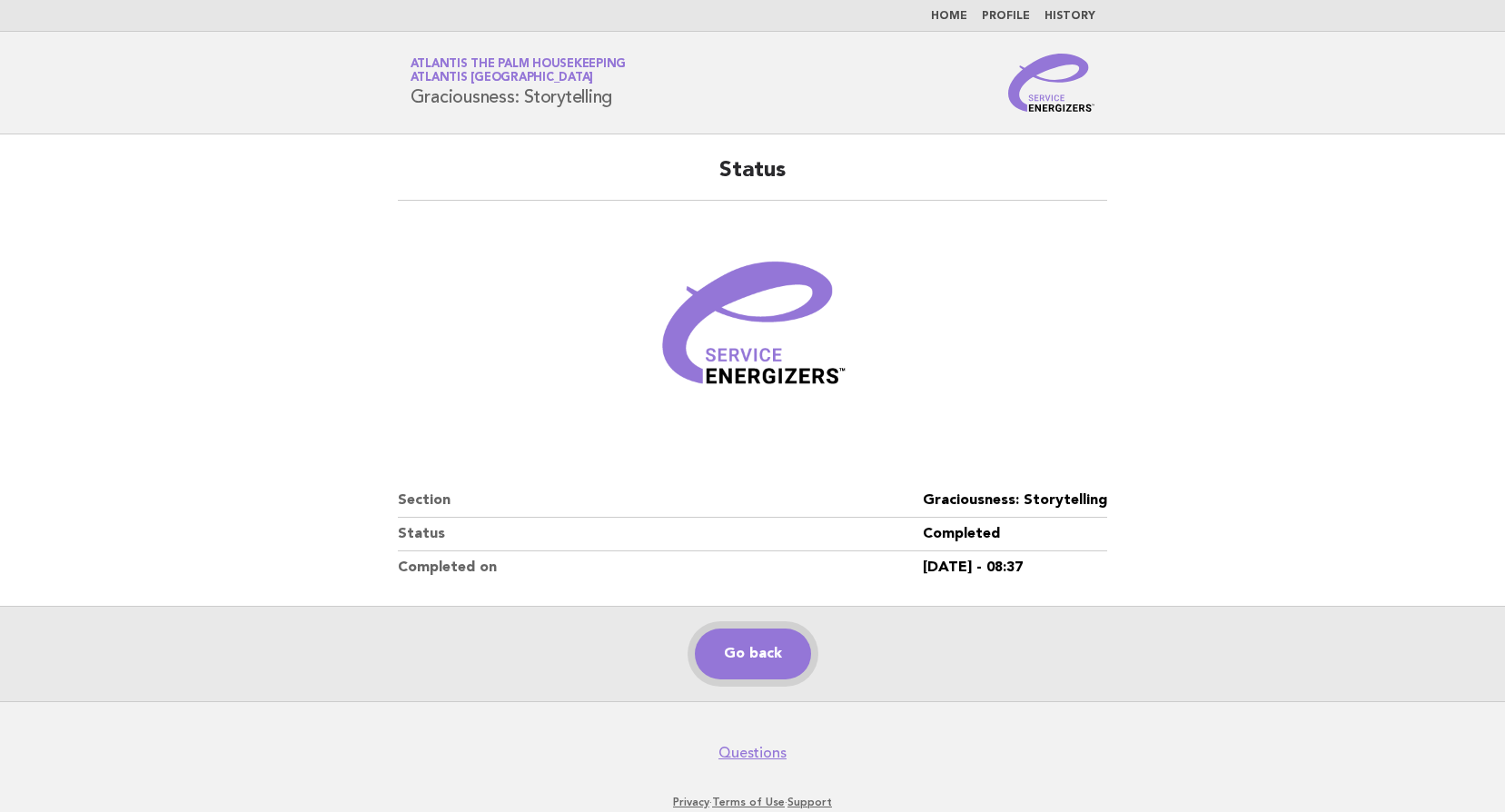
click at [744, 647] on link "Go back" at bounding box center [753, 654] width 116 height 51
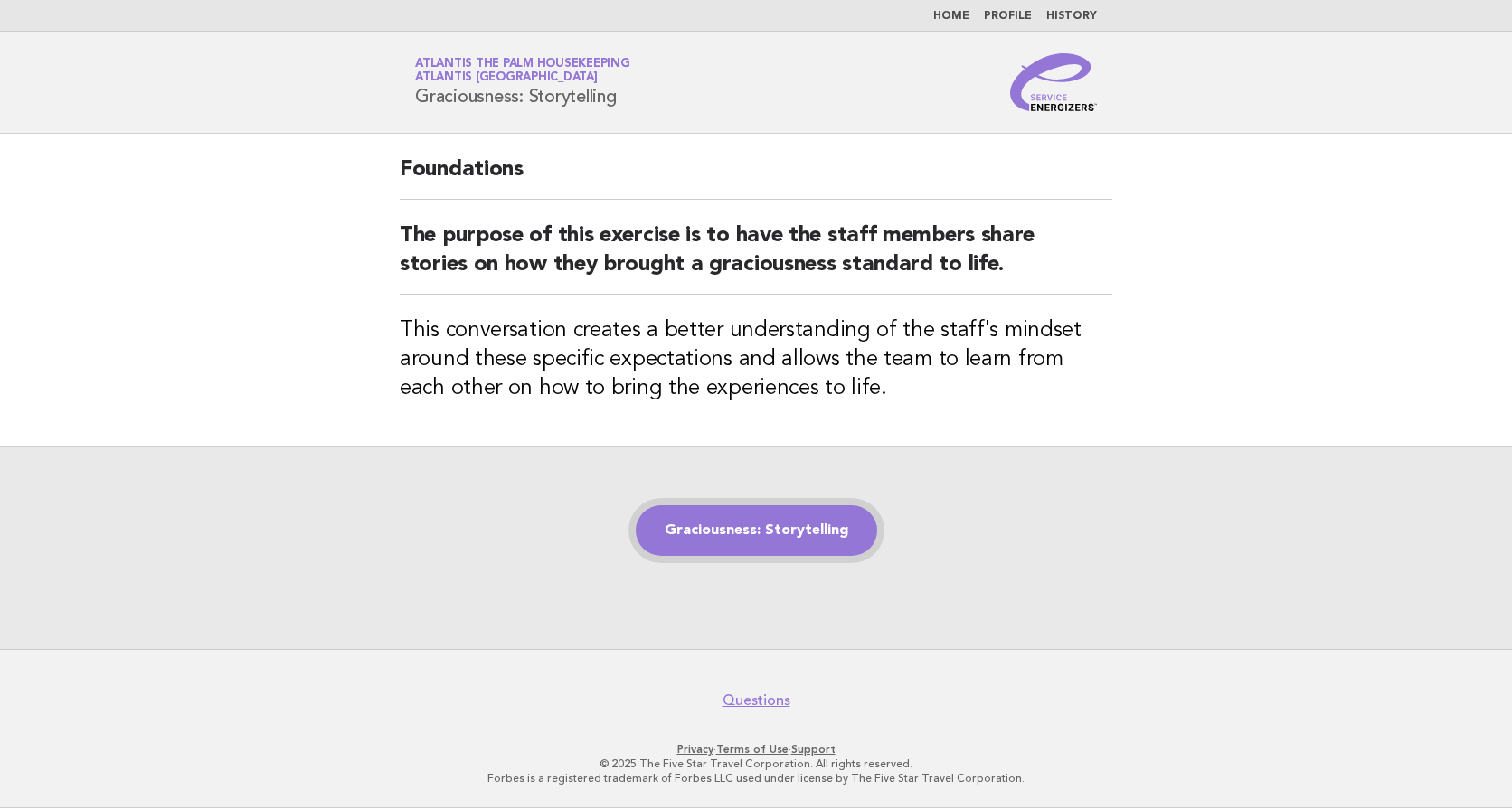
click at [734, 542] on link "Graciousness: Storytelling" at bounding box center [756, 531] width 242 height 51
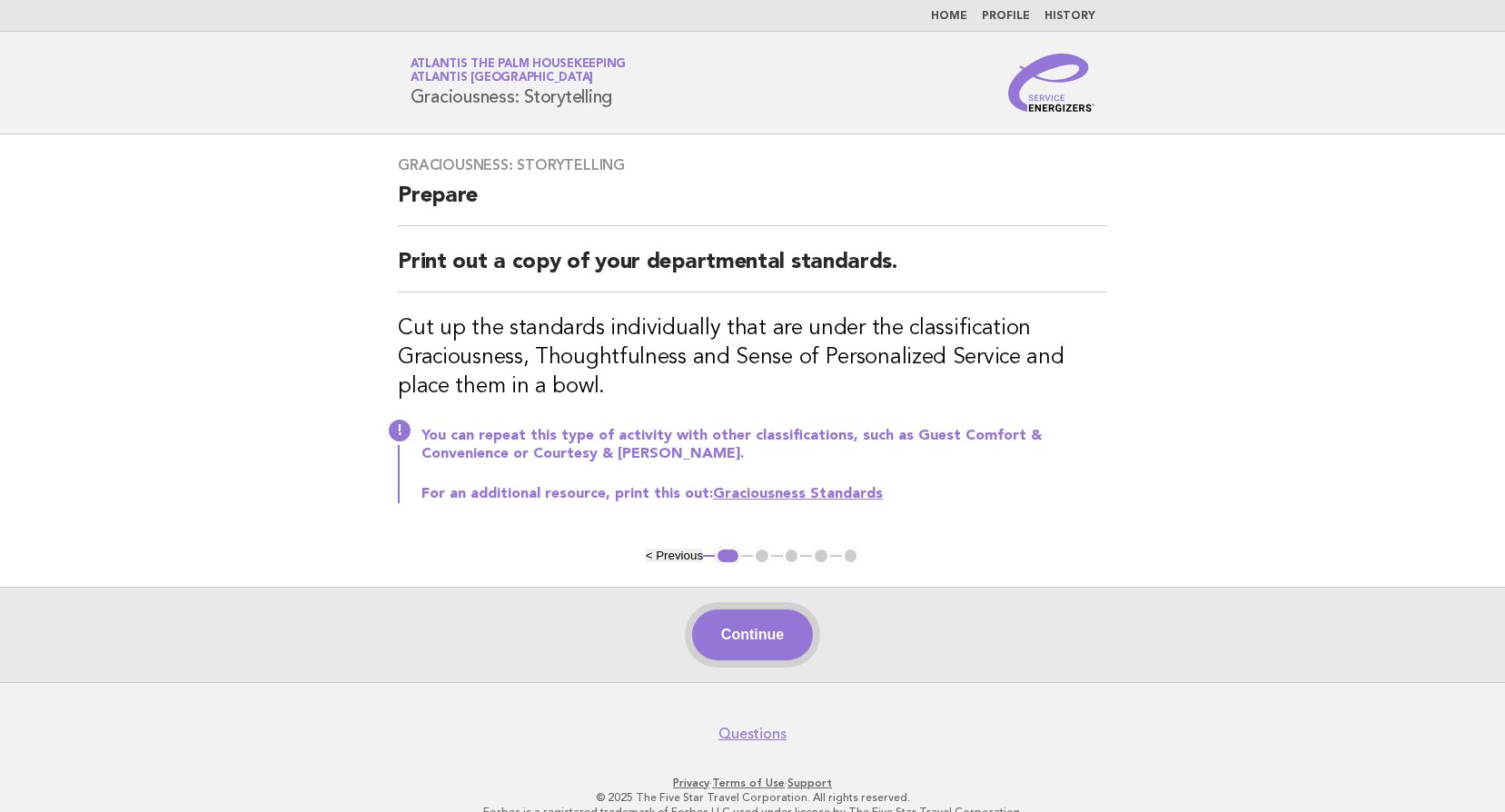
click at [782, 631] on button "Continue" at bounding box center [752, 635] width 121 height 51
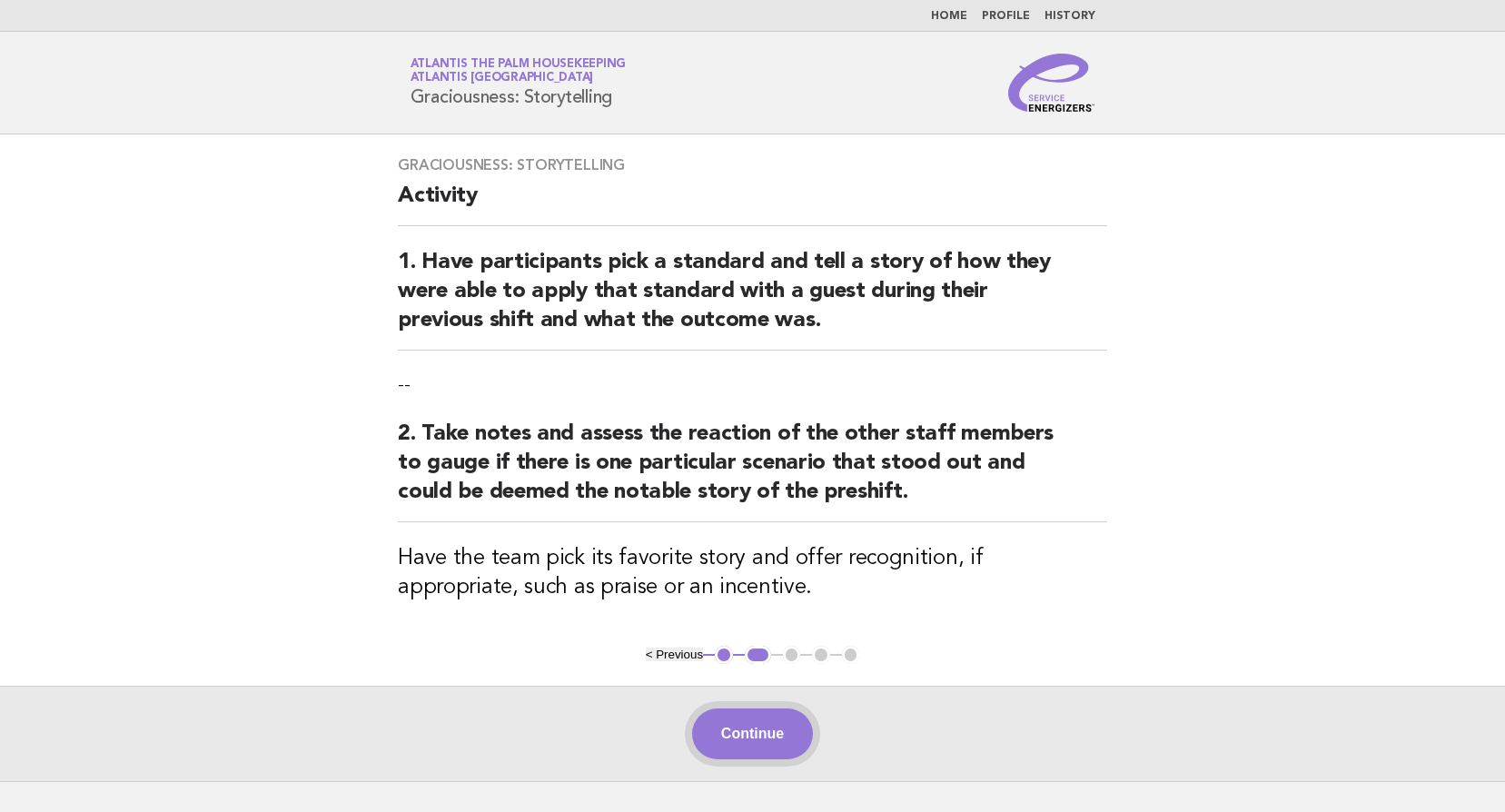
click at [747, 731] on button "Continue" at bounding box center [752, 734] width 121 height 51
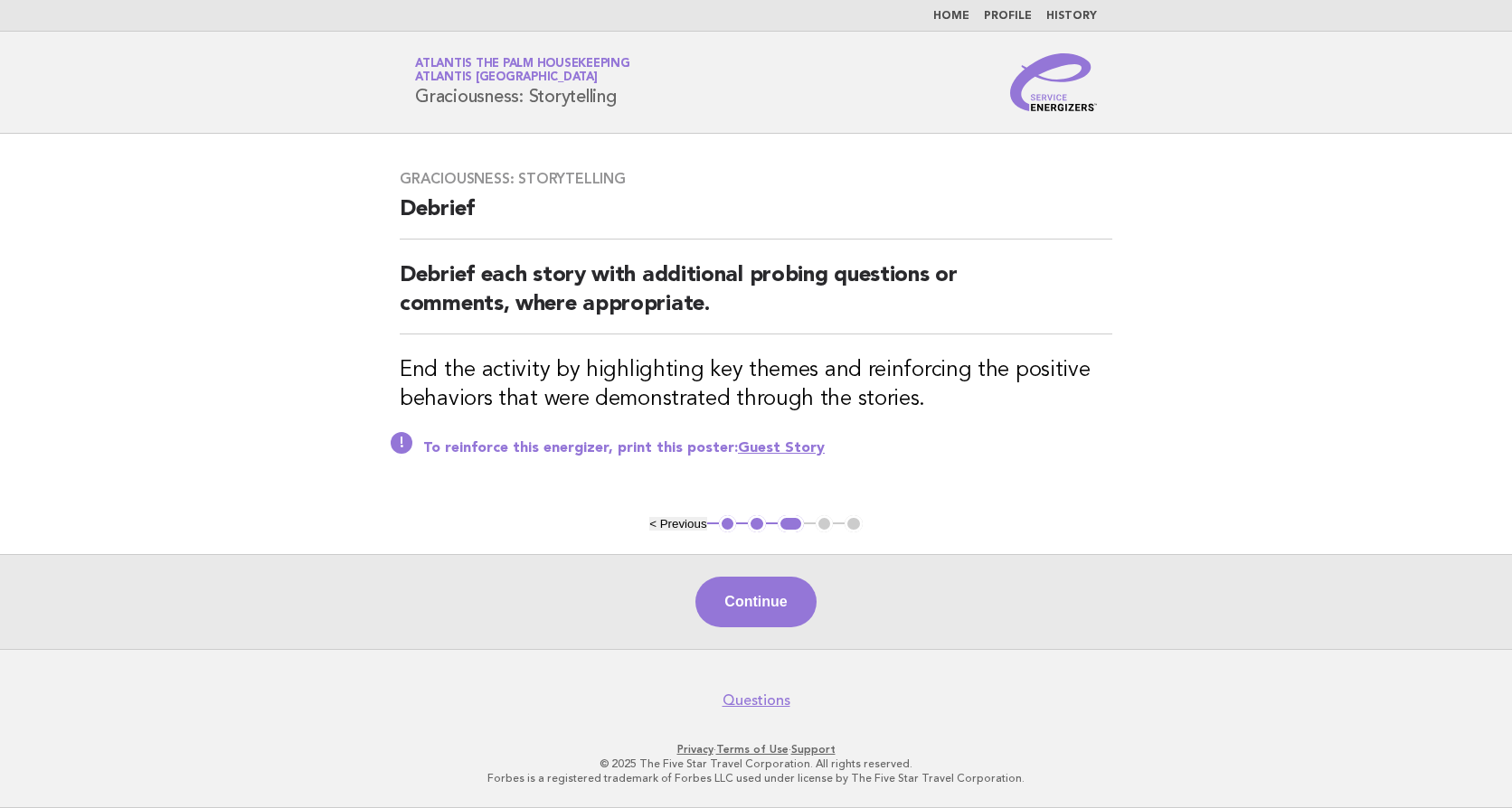
click at [738, 594] on button "Continue" at bounding box center [756, 603] width 120 height 51
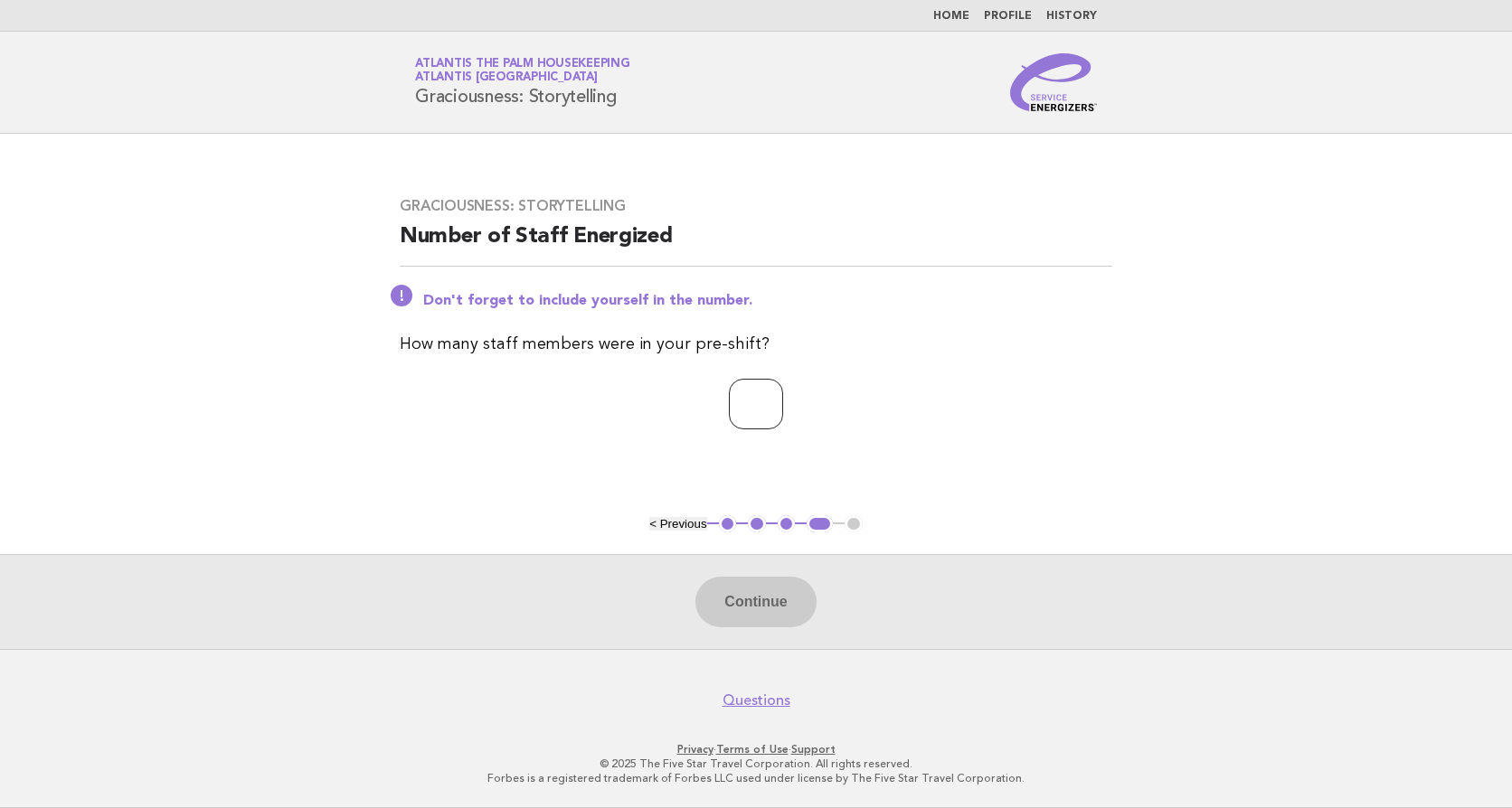
click at [729, 406] on input "number" at bounding box center [756, 404] width 54 height 51
type input "**"
click at [769, 598] on button "Continue" at bounding box center [756, 603] width 120 height 51
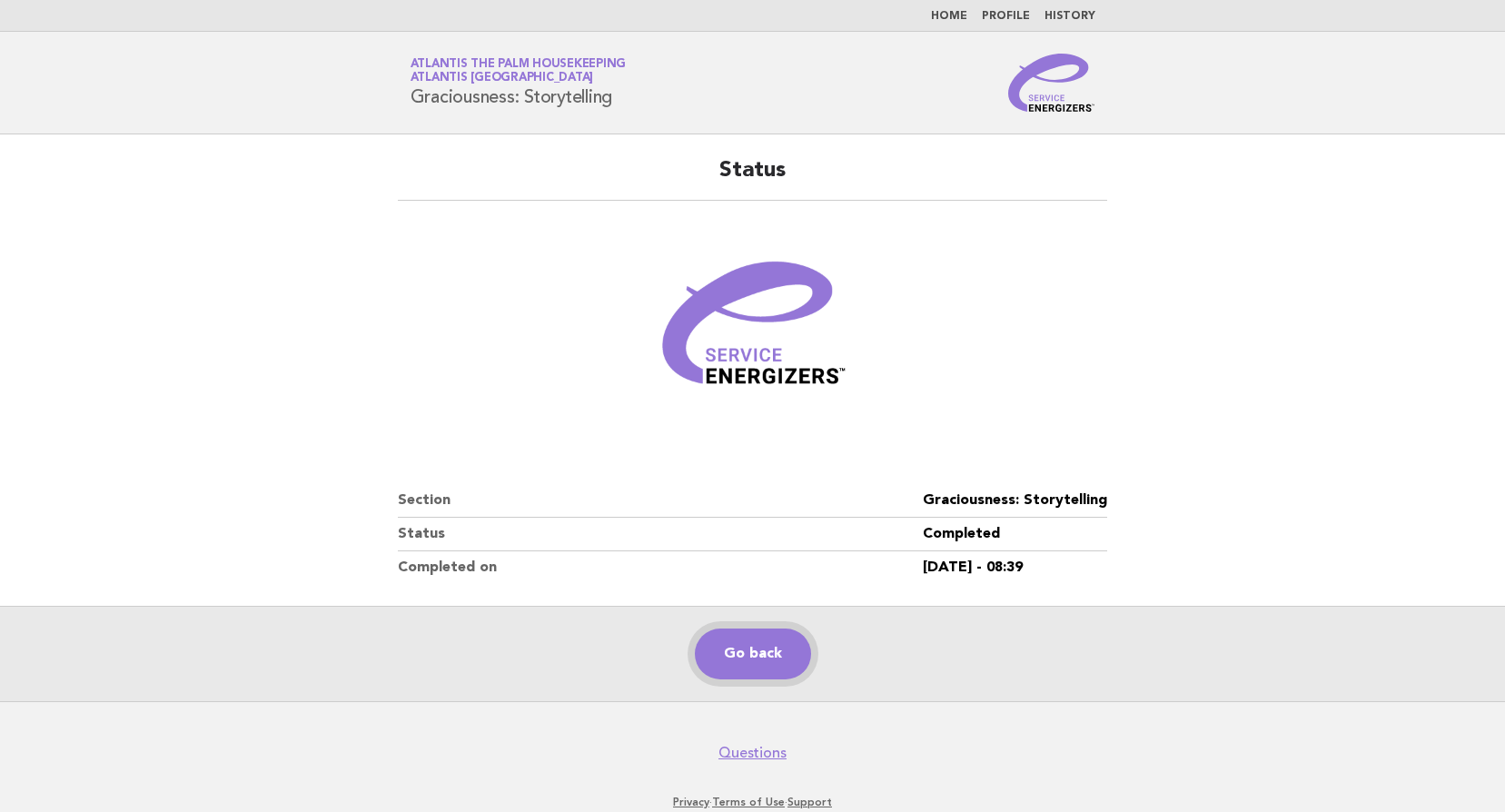
click at [751, 650] on link "Go back" at bounding box center [753, 654] width 116 height 51
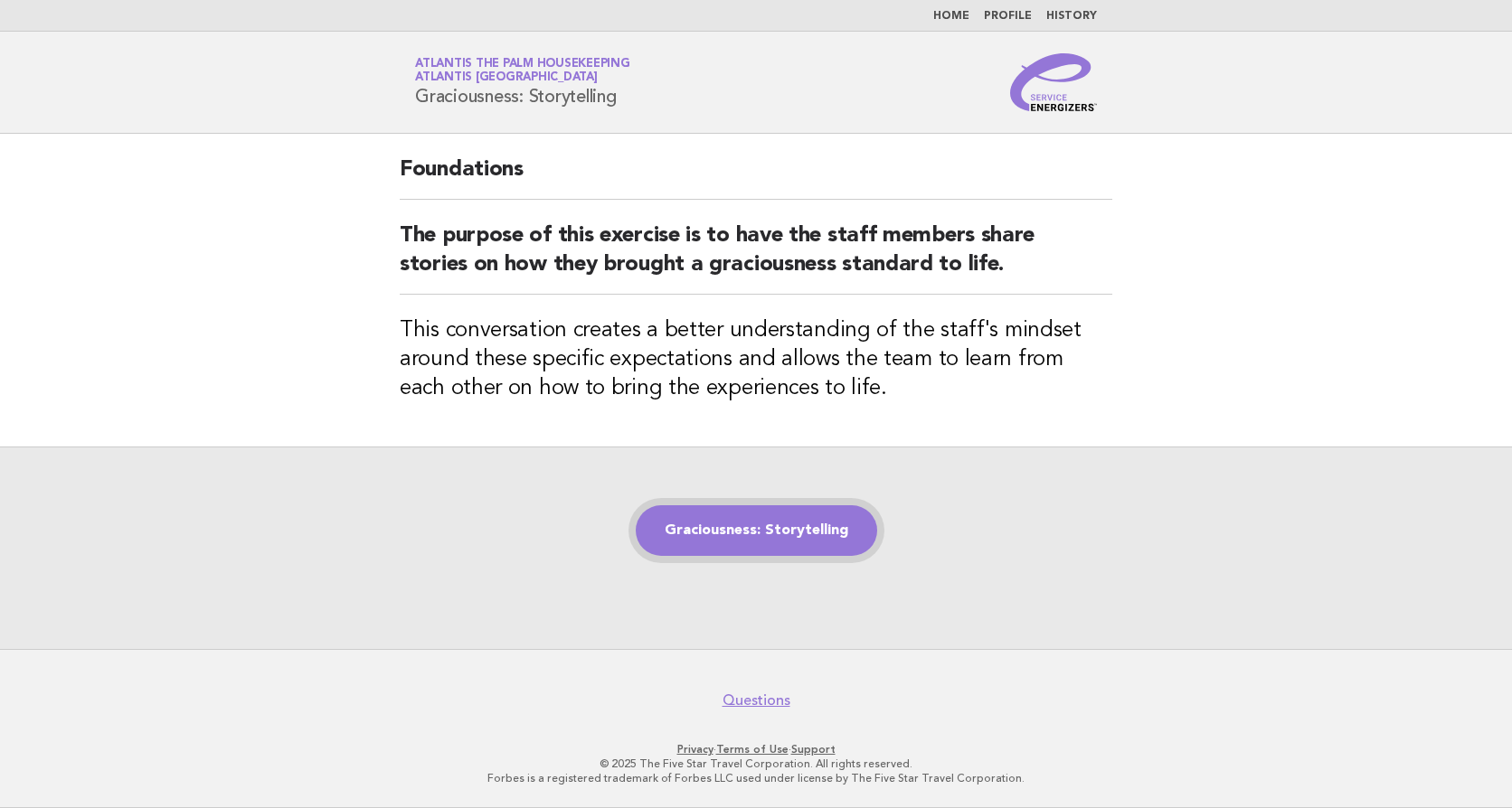
click at [747, 519] on link "Graciousness: Storytelling" at bounding box center [756, 531] width 242 height 51
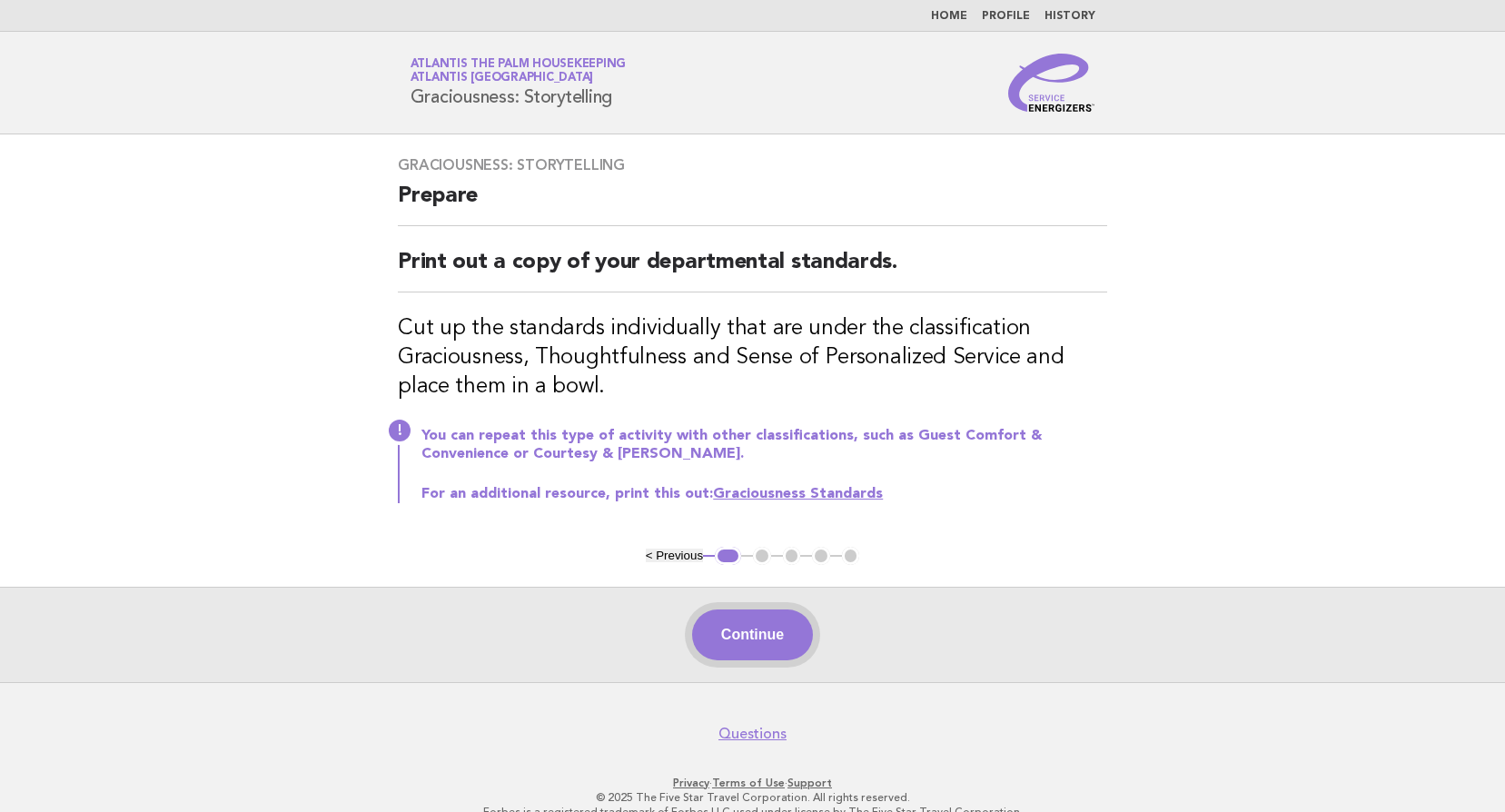
click at [773, 623] on button "Continue" at bounding box center [752, 635] width 121 height 51
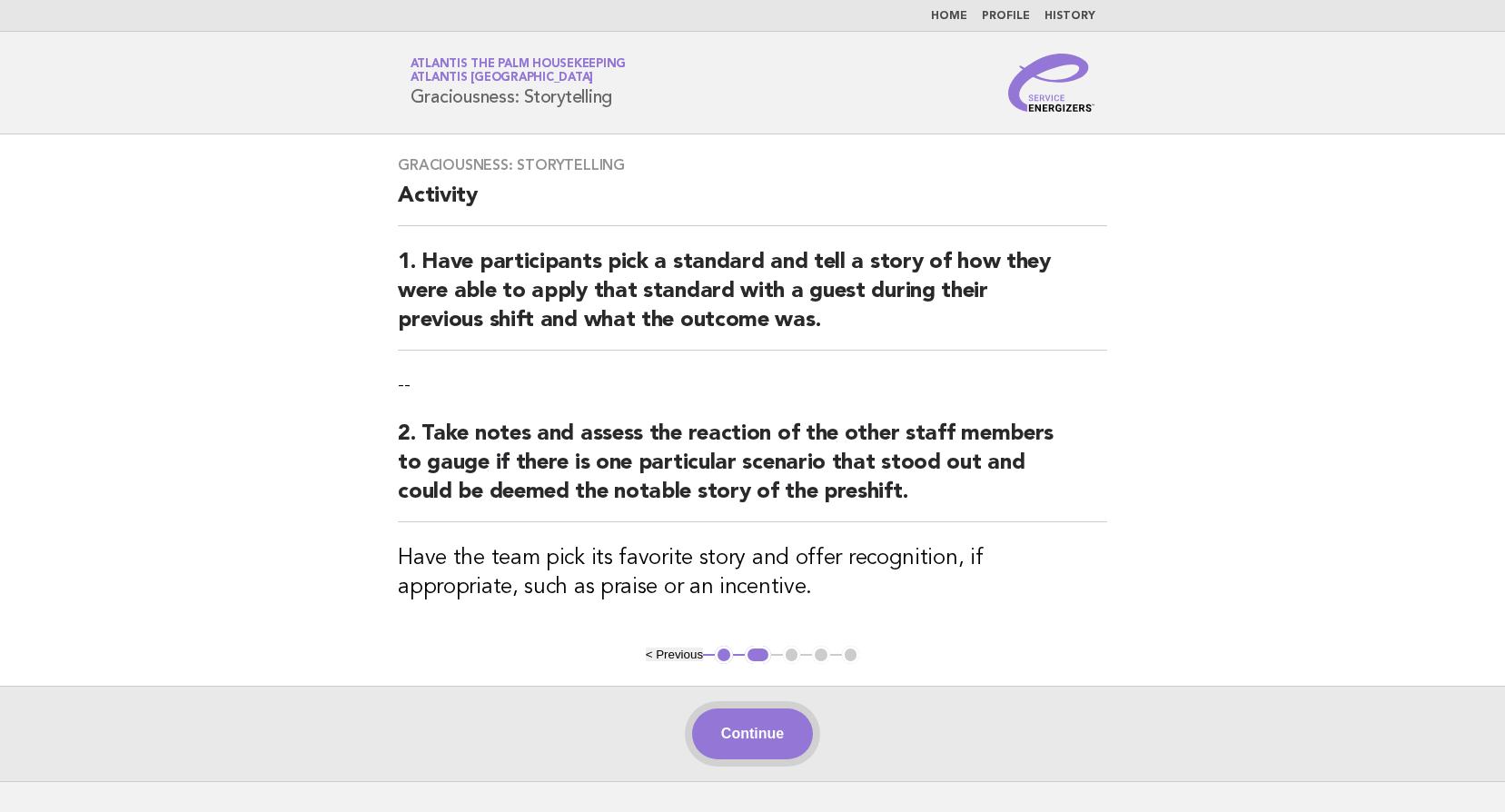
click at [775, 728] on button "Continue" at bounding box center [752, 734] width 121 height 51
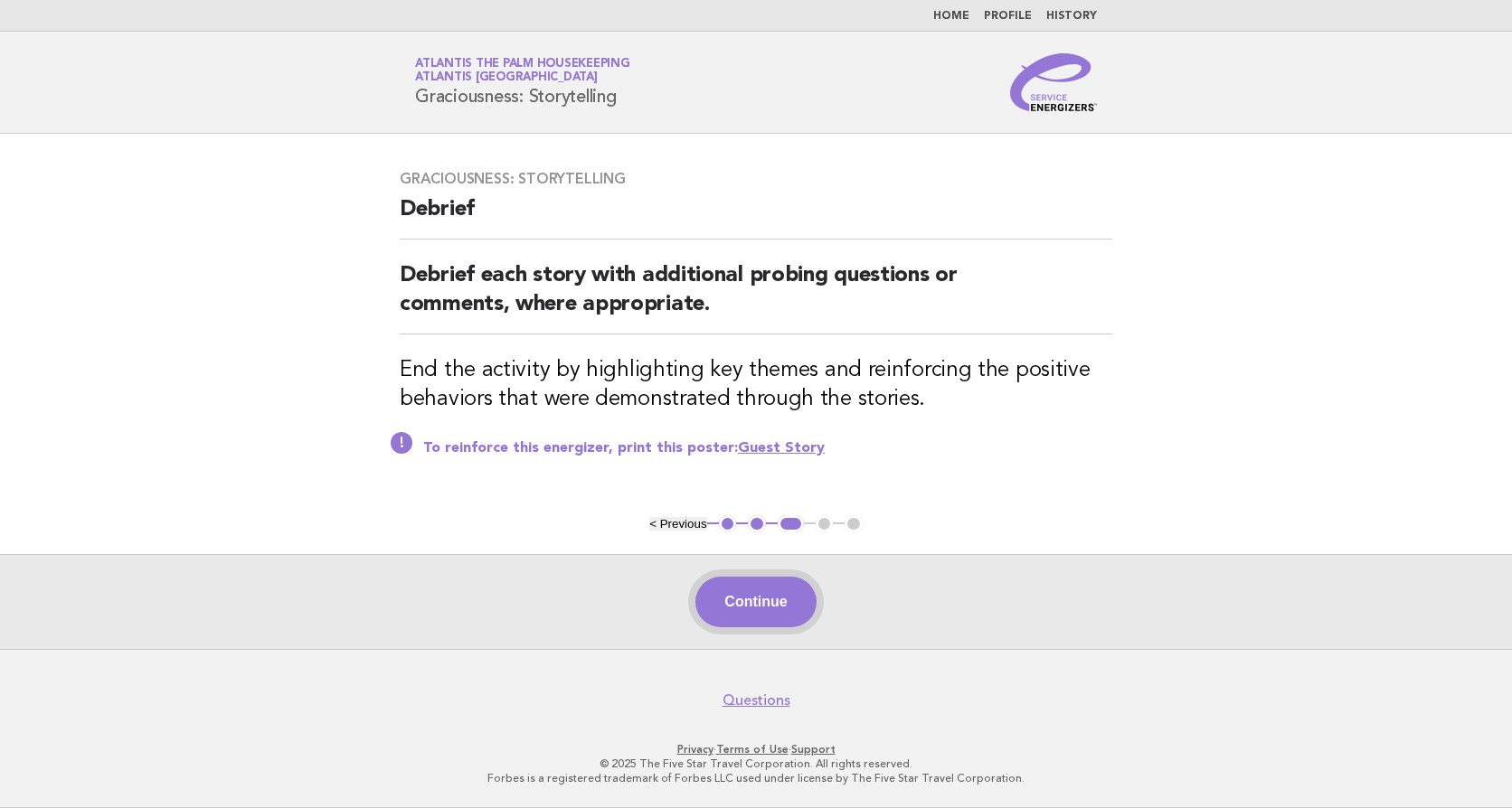
click at [740, 599] on button "Continue" at bounding box center [756, 603] width 120 height 51
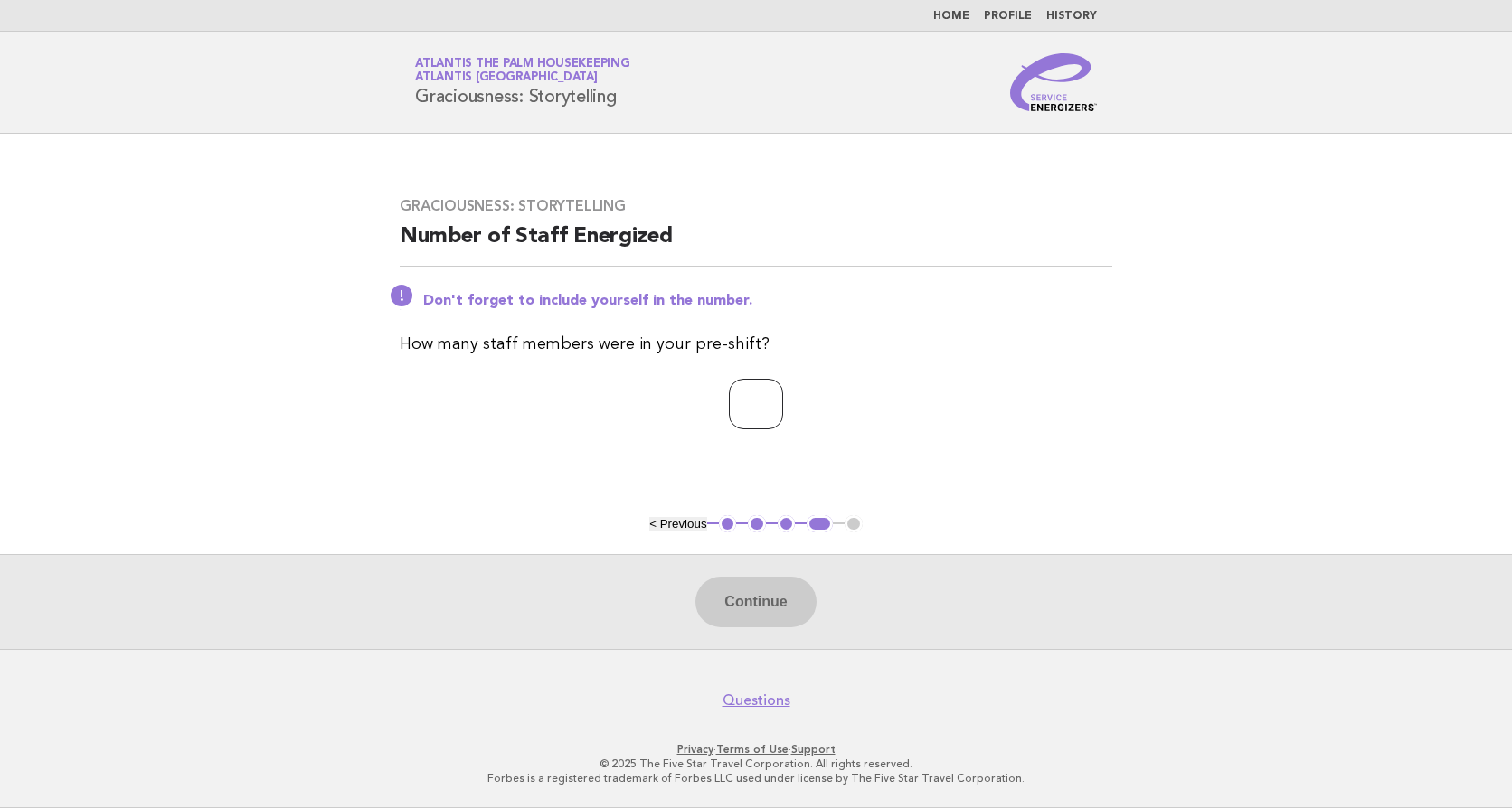
click at [736, 403] on input "number" at bounding box center [756, 404] width 54 height 51
type input "**"
click at [765, 611] on button "Continue" at bounding box center [756, 603] width 120 height 51
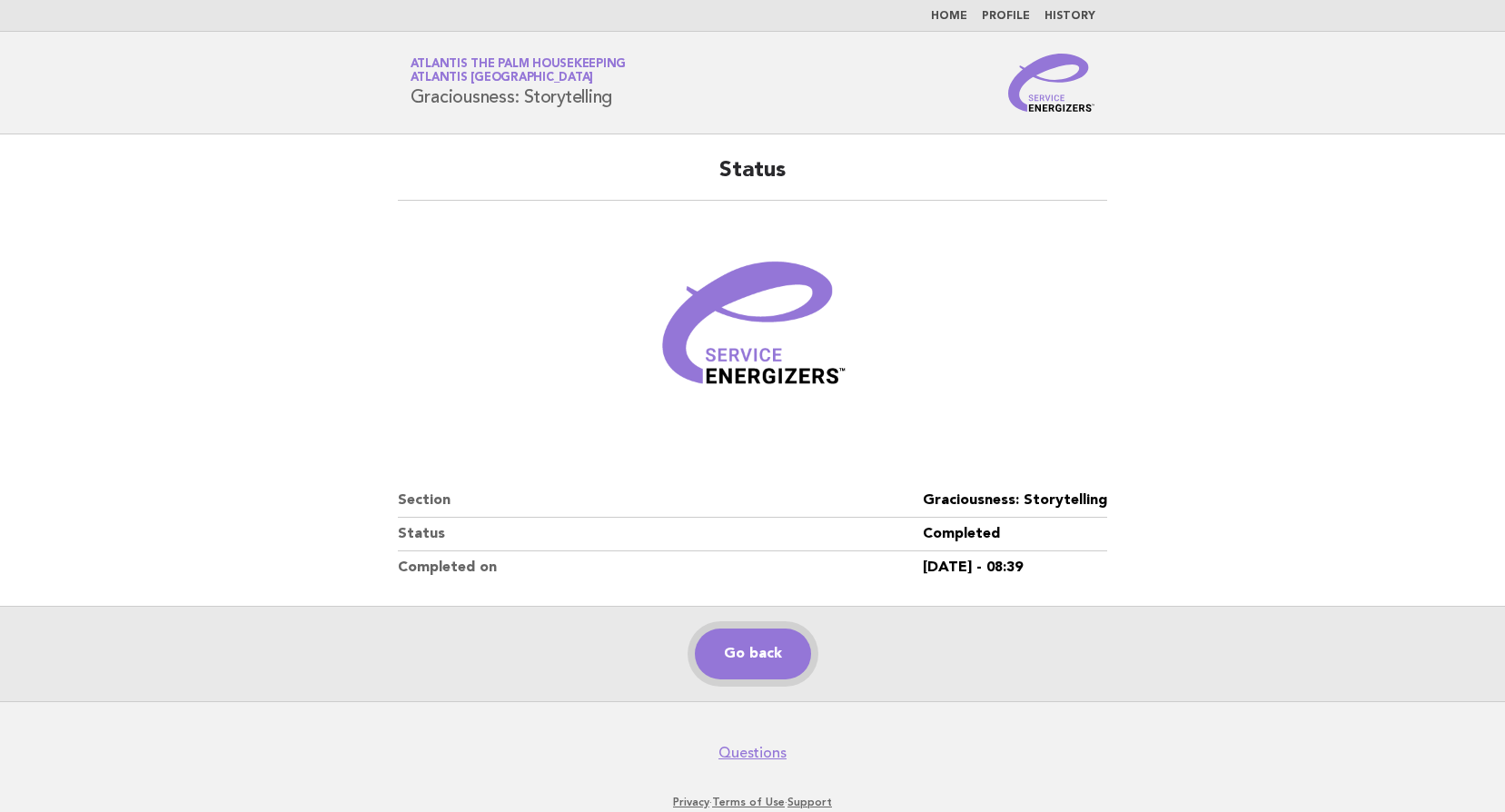
click at [770, 642] on link "Go back" at bounding box center [753, 654] width 116 height 51
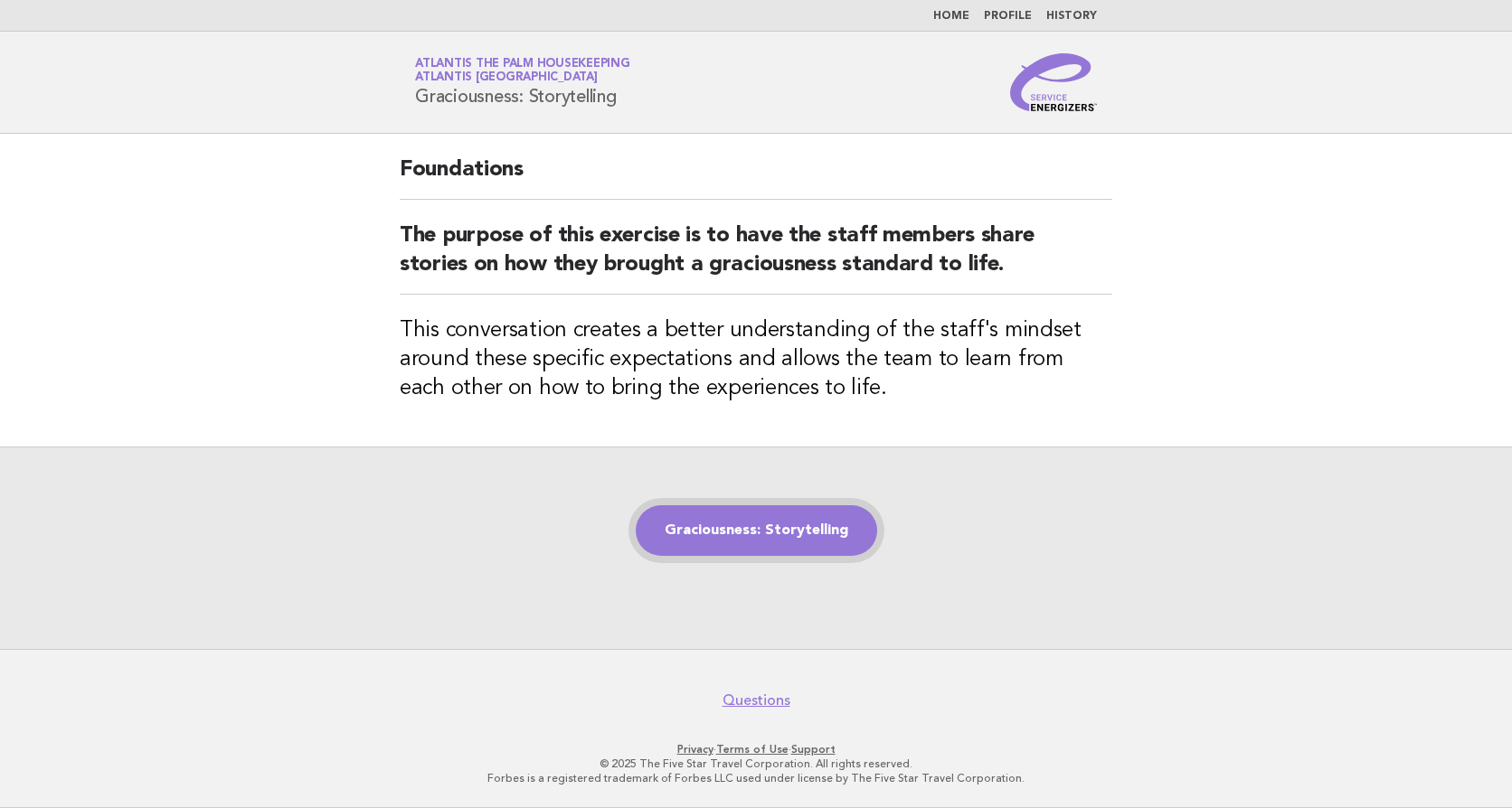
click at [767, 531] on link "Graciousness: Storytelling" at bounding box center [756, 531] width 242 height 51
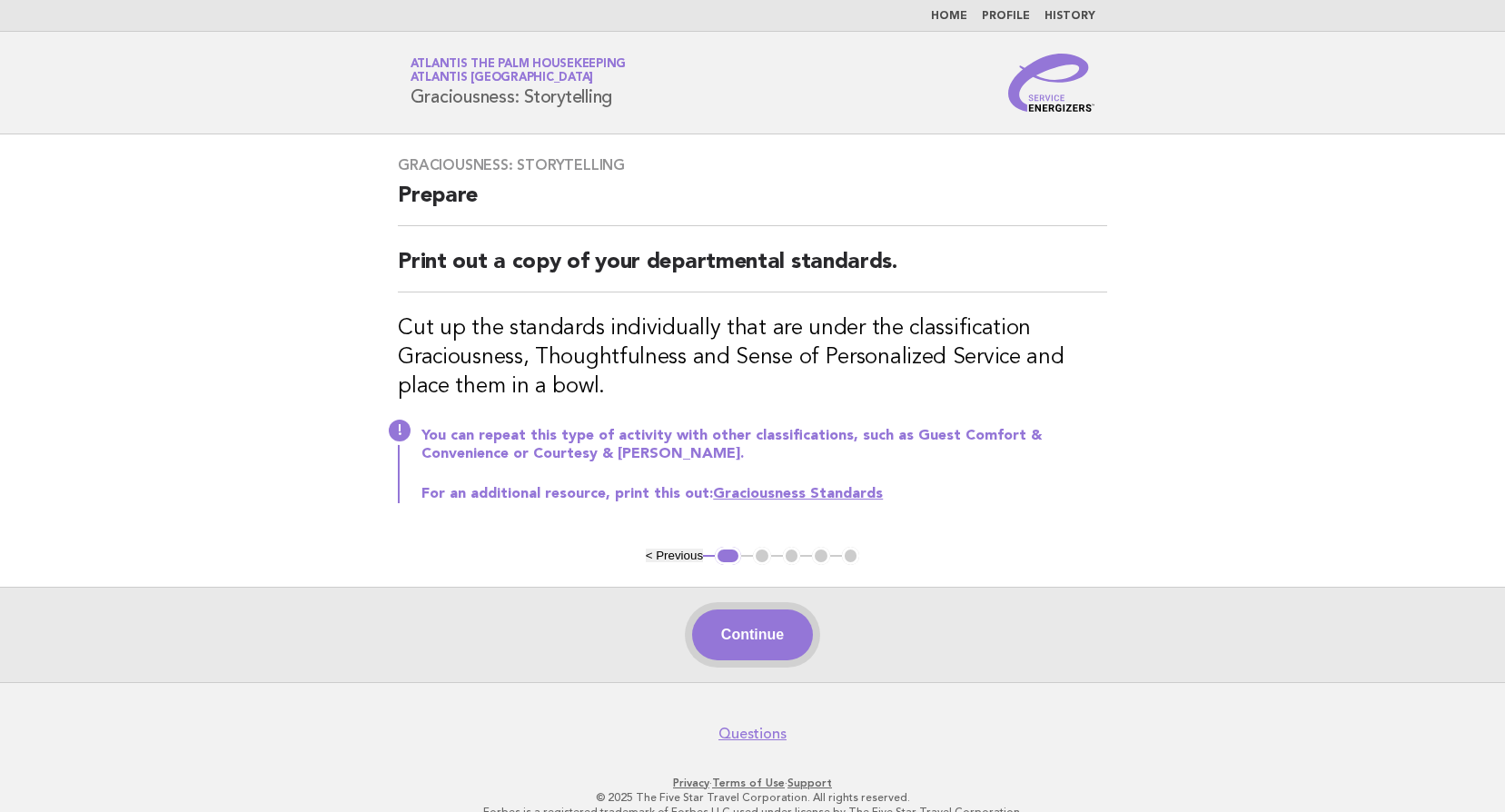
click at [738, 639] on button "Continue" at bounding box center [752, 635] width 121 height 51
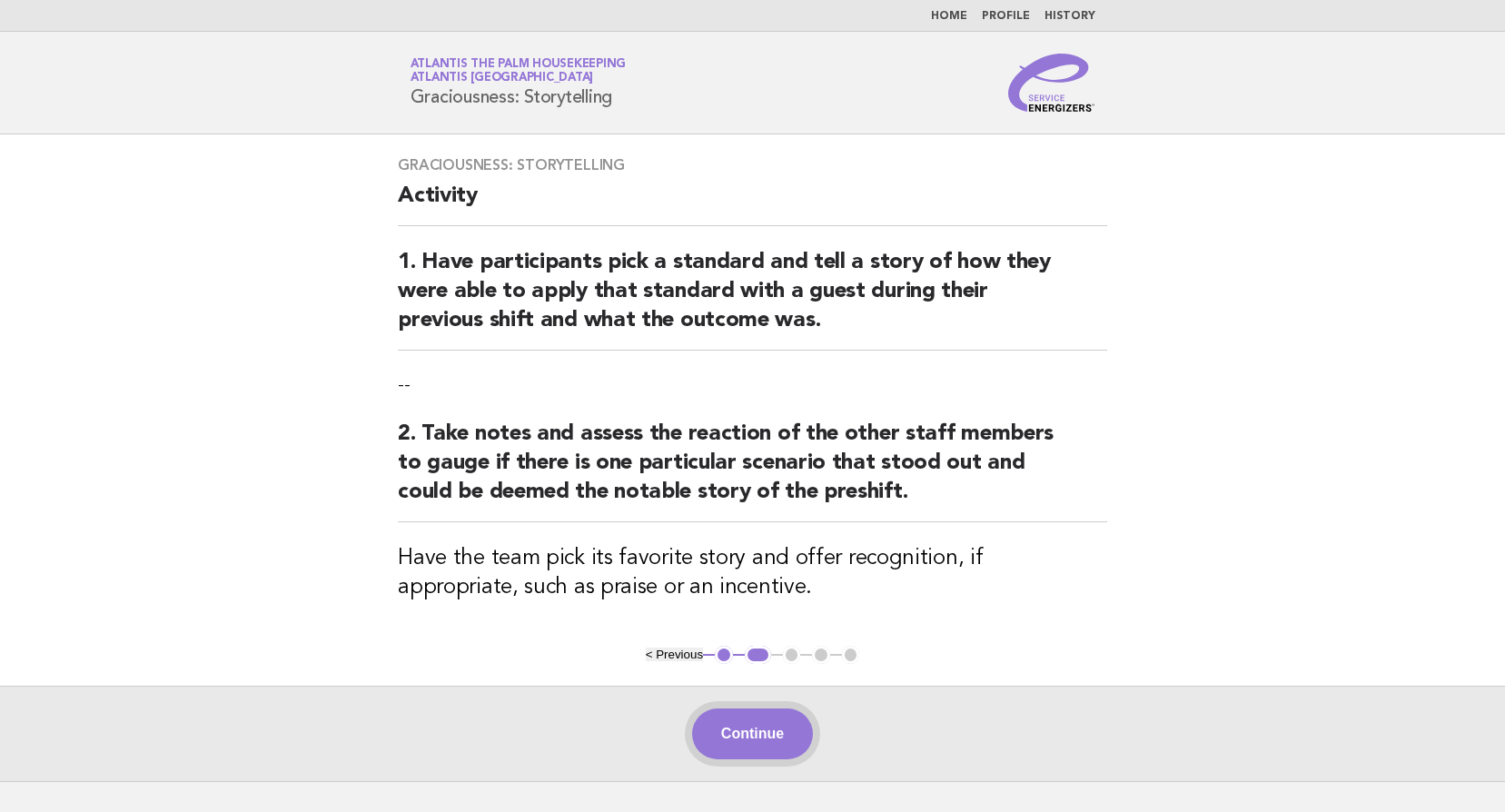
click at [756, 725] on button "Continue" at bounding box center [752, 734] width 121 height 51
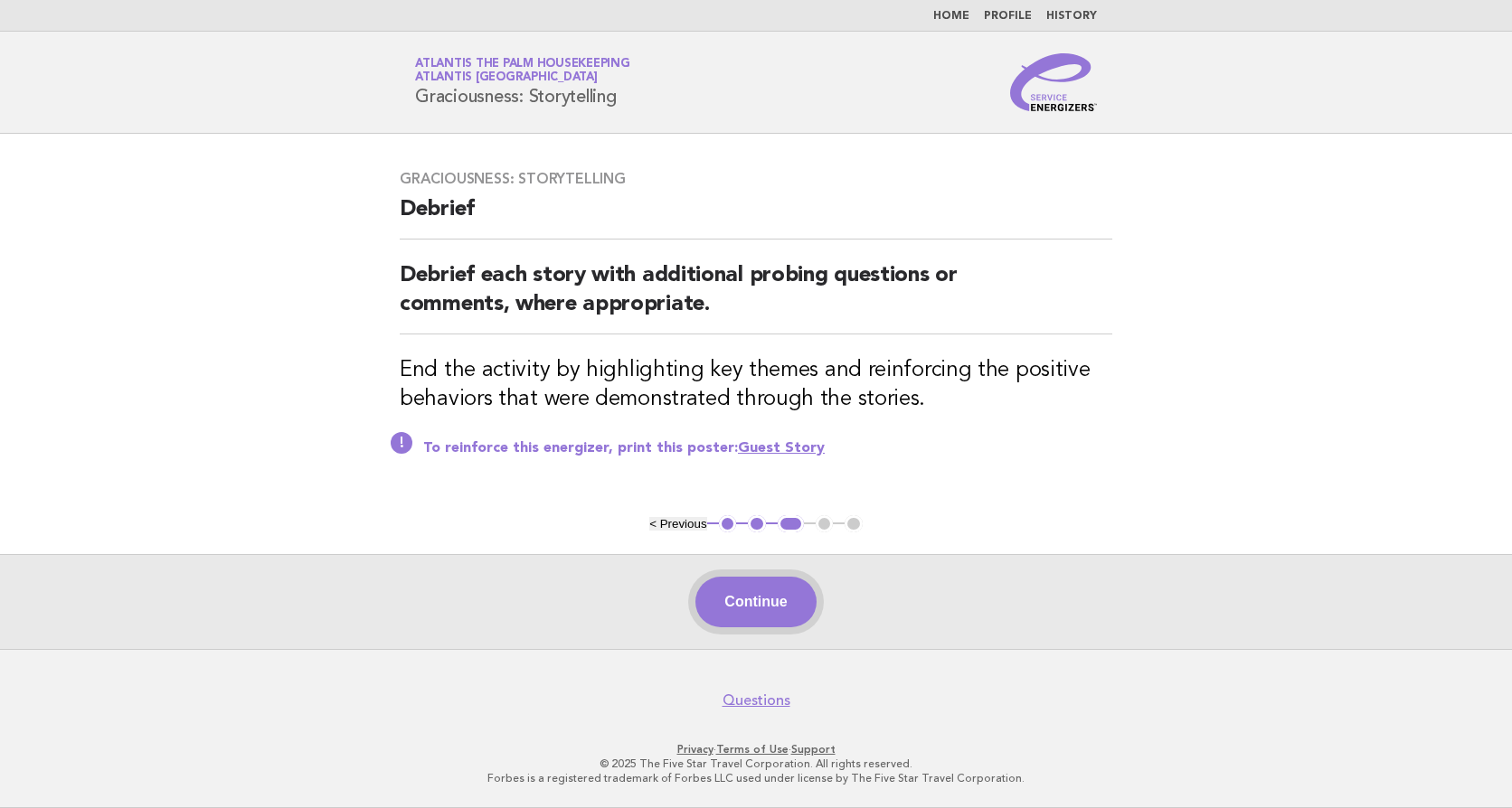
click at [764, 599] on button "Continue" at bounding box center [756, 603] width 120 height 51
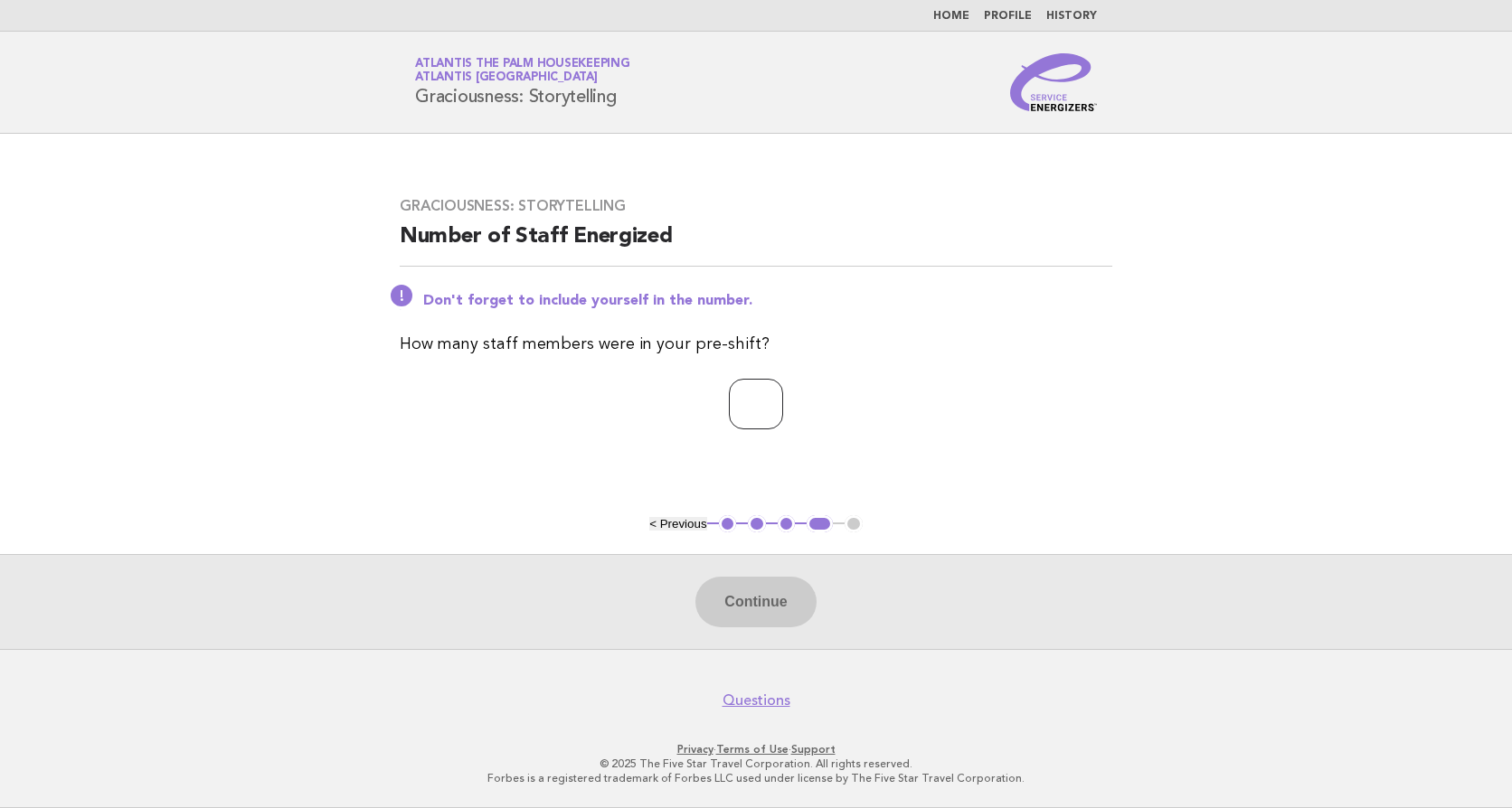
click at [729, 409] on input "number" at bounding box center [756, 404] width 54 height 51
type input "**"
click at [732, 602] on button "Continue" at bounding box center [756, 603] width 120 height 51
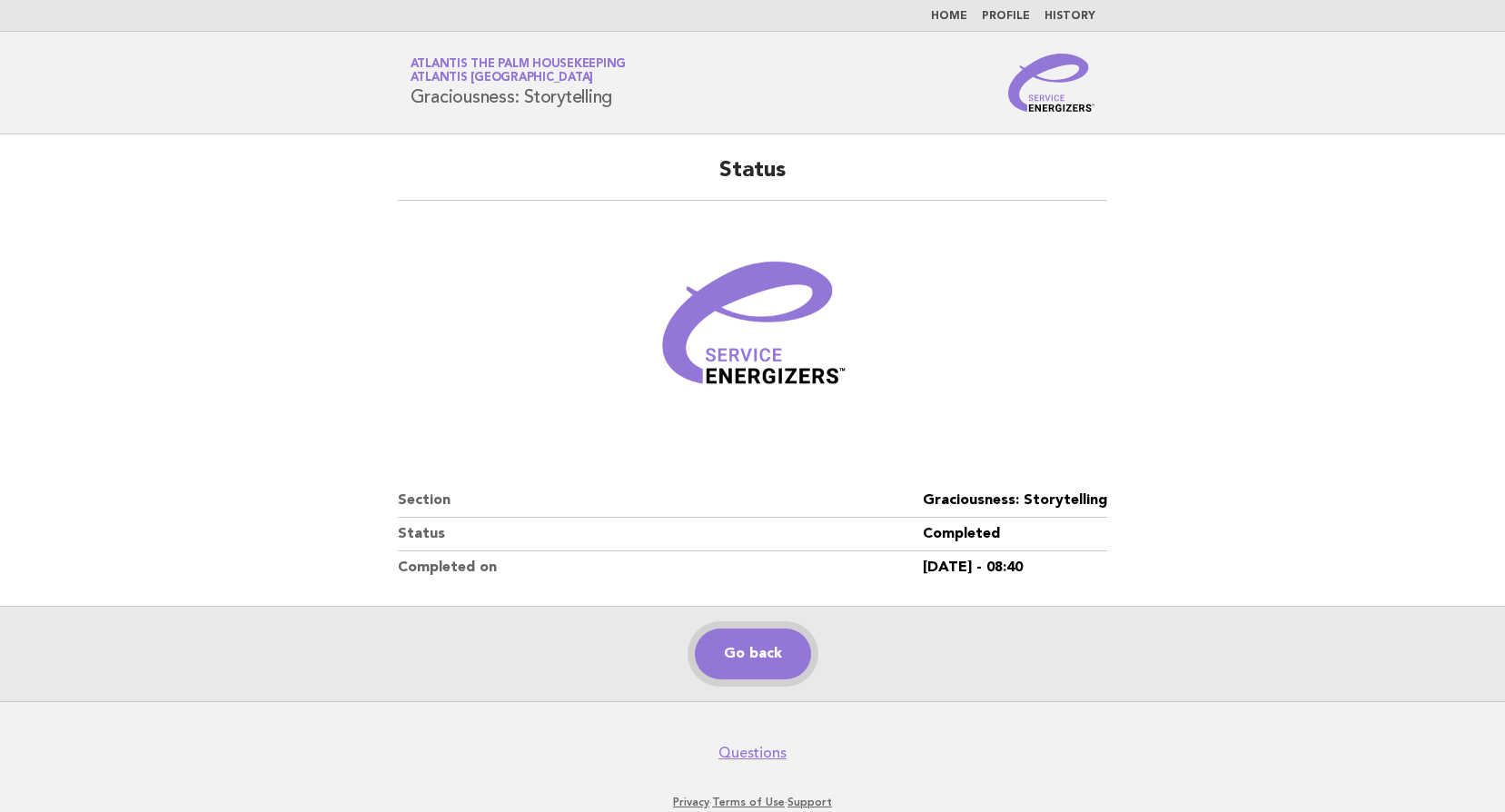
click at [742, 668] on link "Go back" at bounding box center [753, 654] width 116 height 51
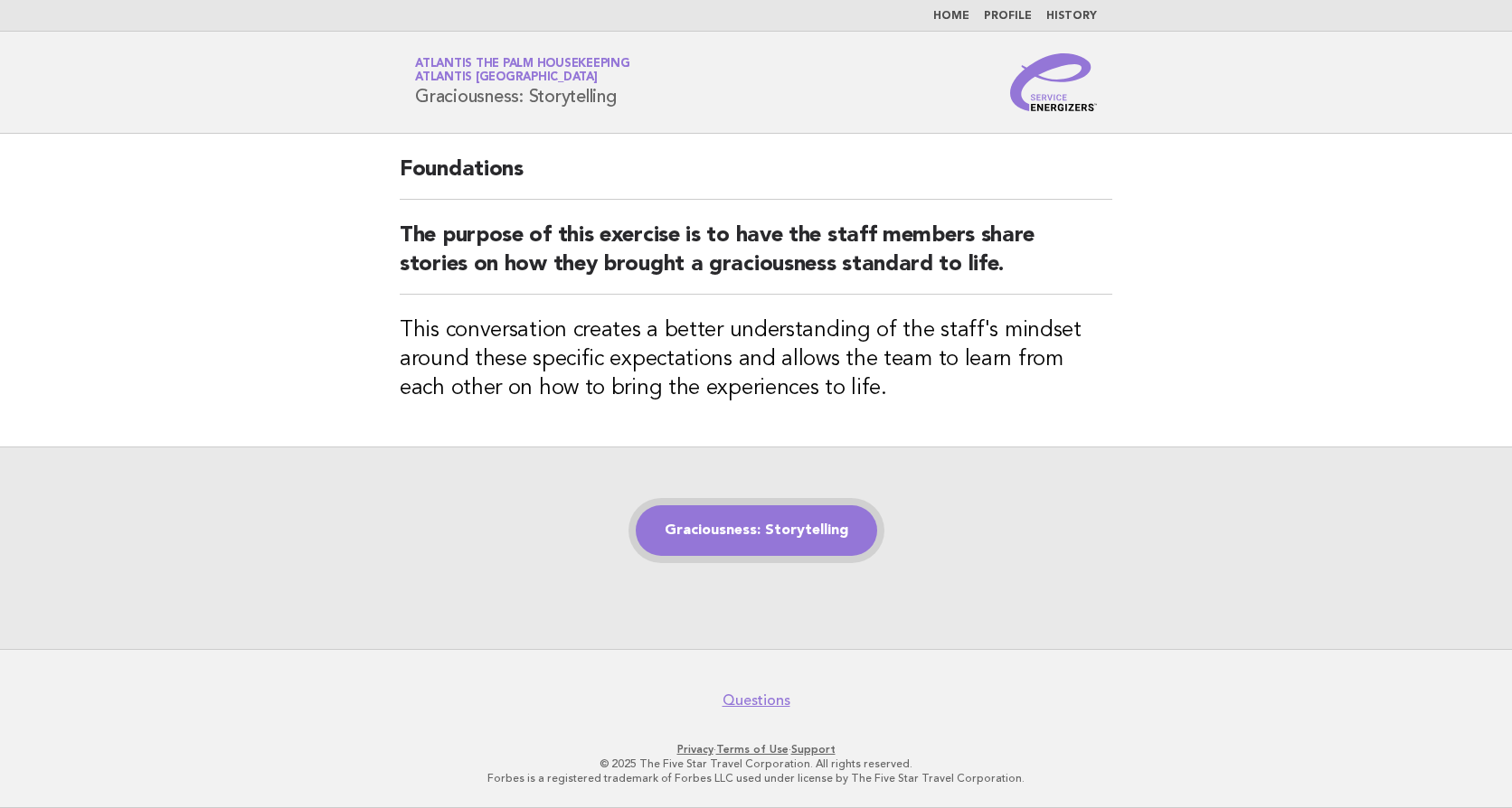
click at [750, 530] on link "Graciousness: Storytelling" at bounding box center [756, 531] width 242 height 51
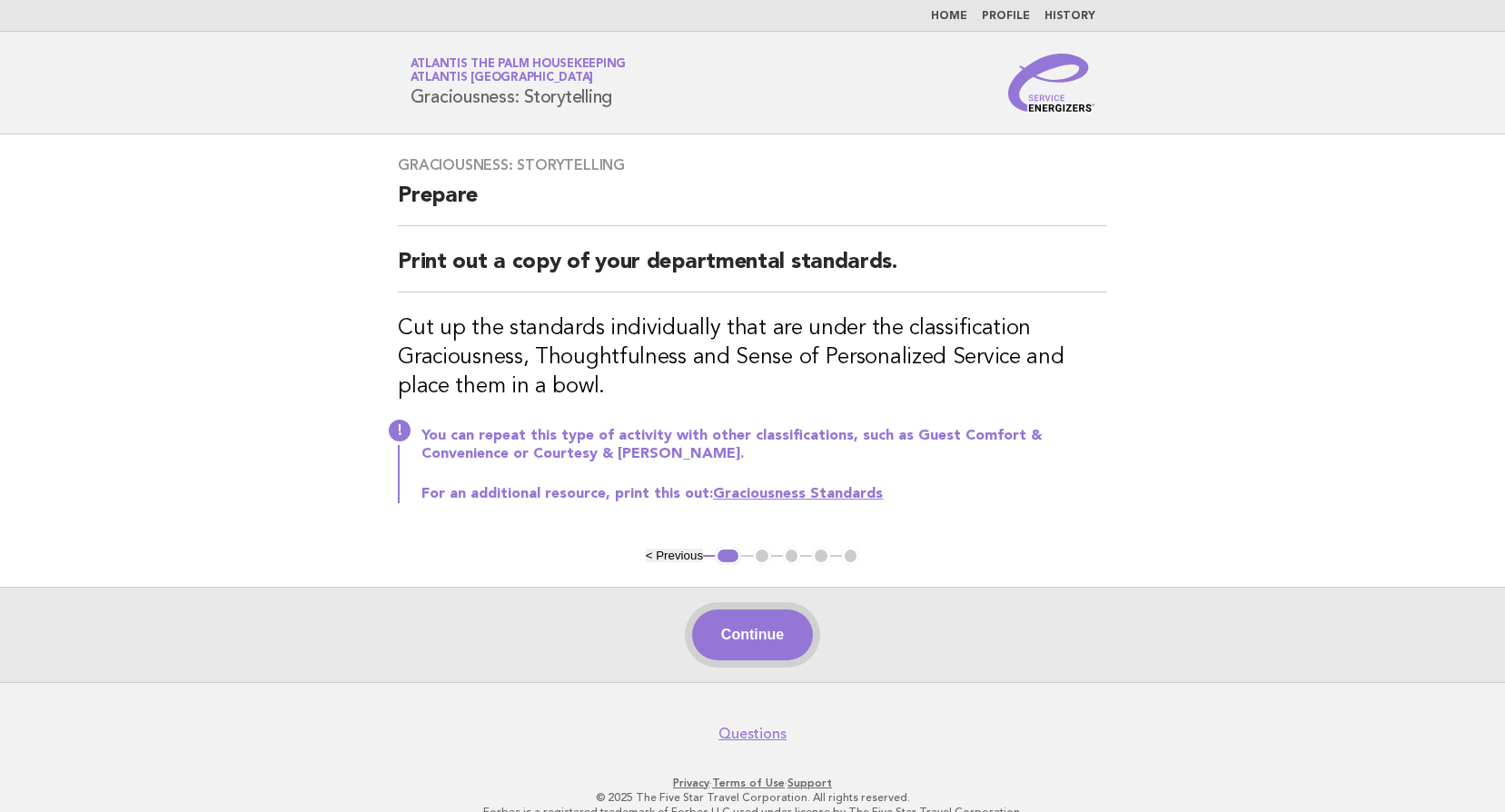
click at [733, 641] on button "Continue" at bounding box center [752, 635] width 121 height 51
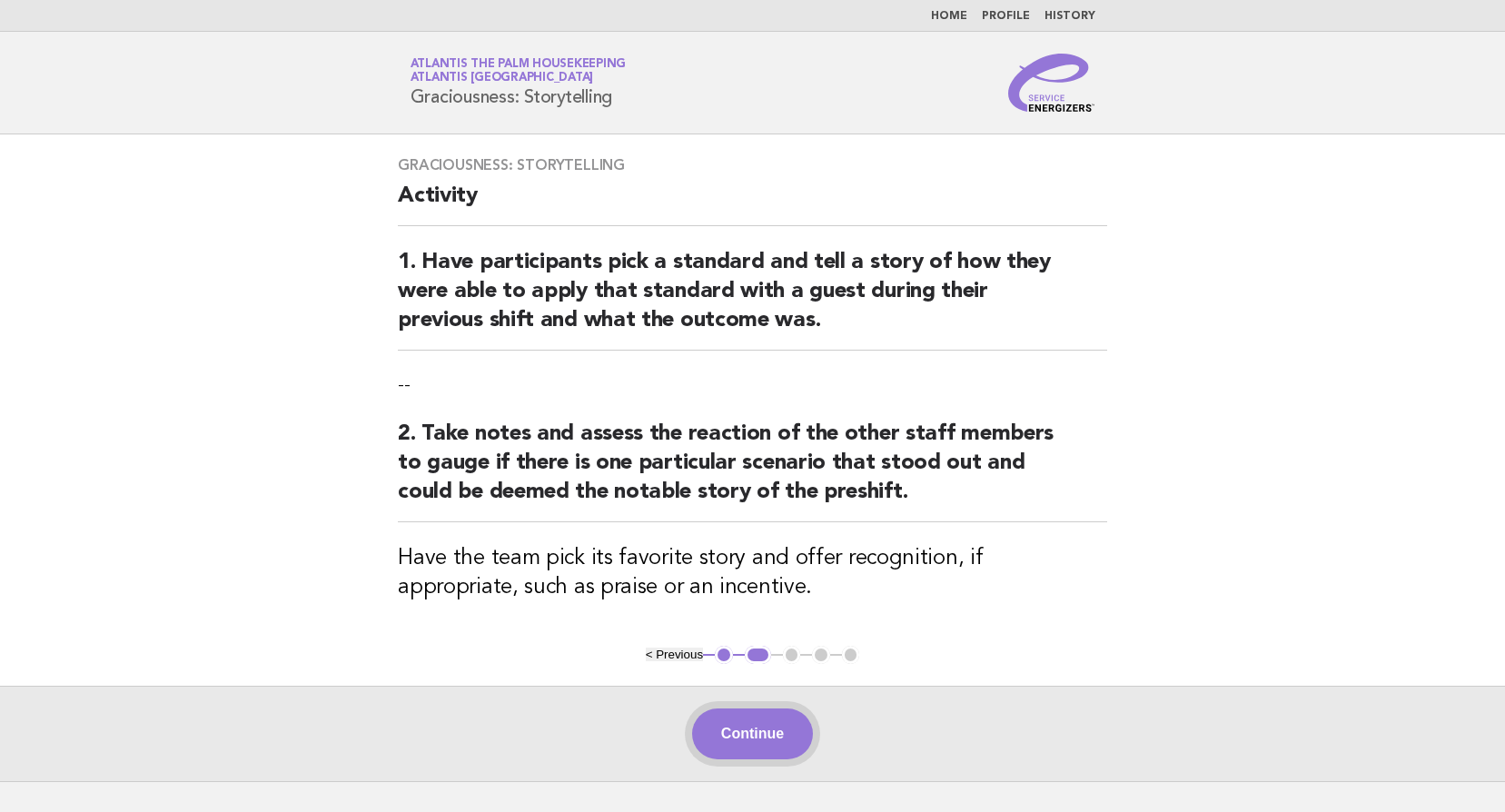
click at [746, 720] on button "Continue" at bounding box center [752, 734] width 121 height 51
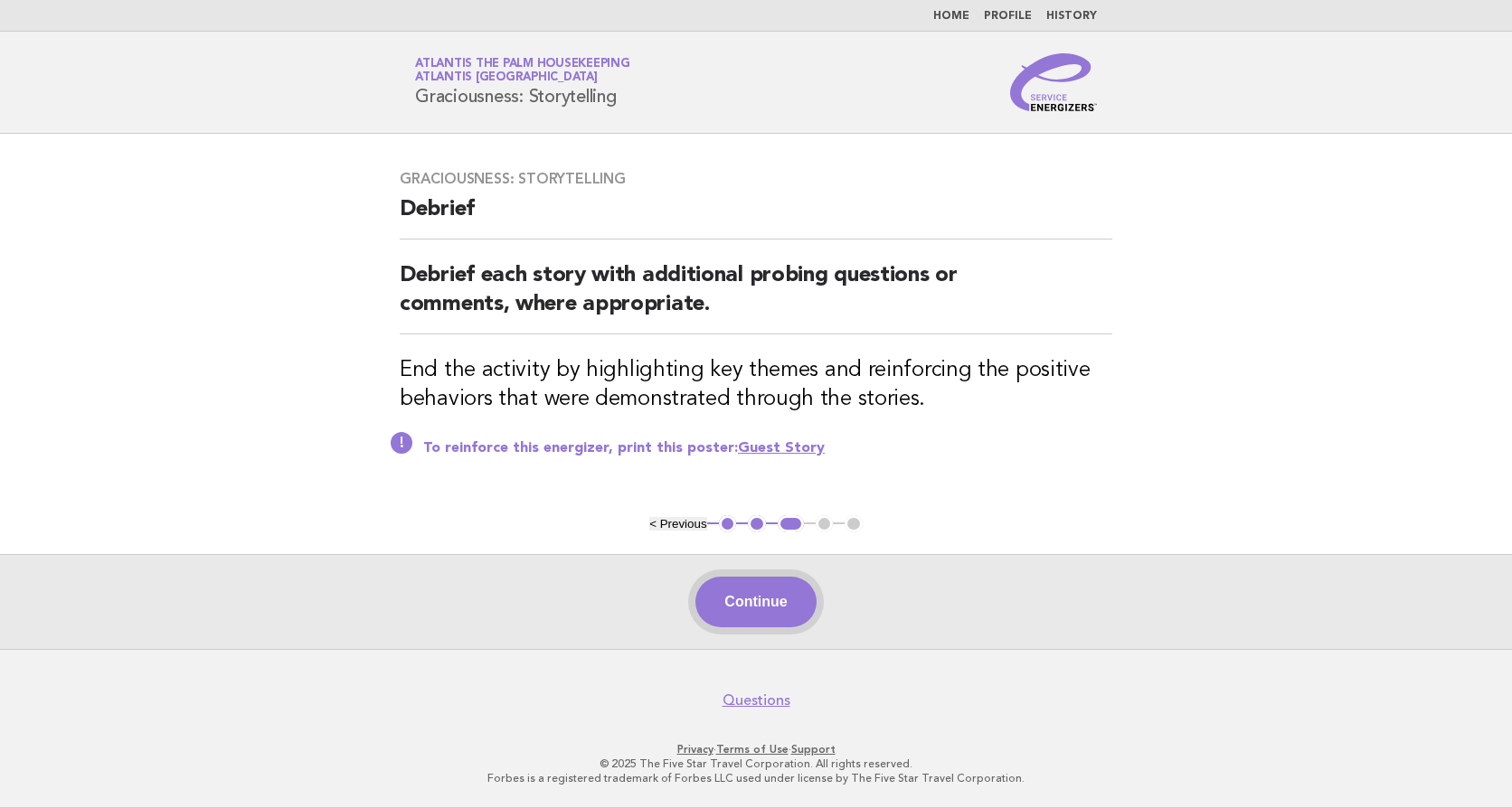
click at [769, 620] on button "Continue" at bounding box center [756, 603] width 120 height 51
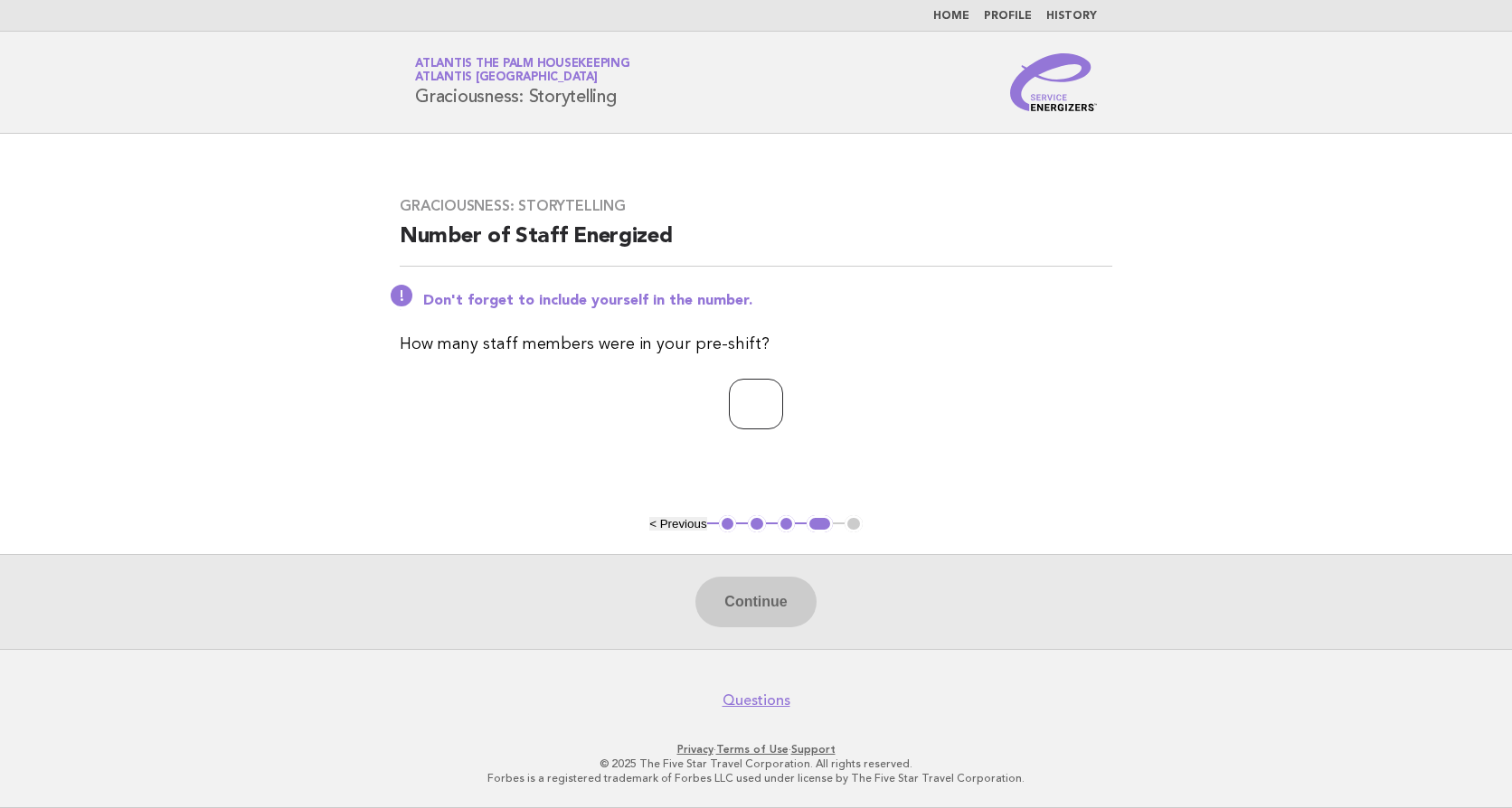
click at [747, 392] on input "number" at bounding box center [756, 404] width 54 height 51
type input "**"
click at [757, 602] on button "Continue" at bounding box center [756, 603] width 120 height 51
